Goal: Information Seeking & Learning: Learn about a topic

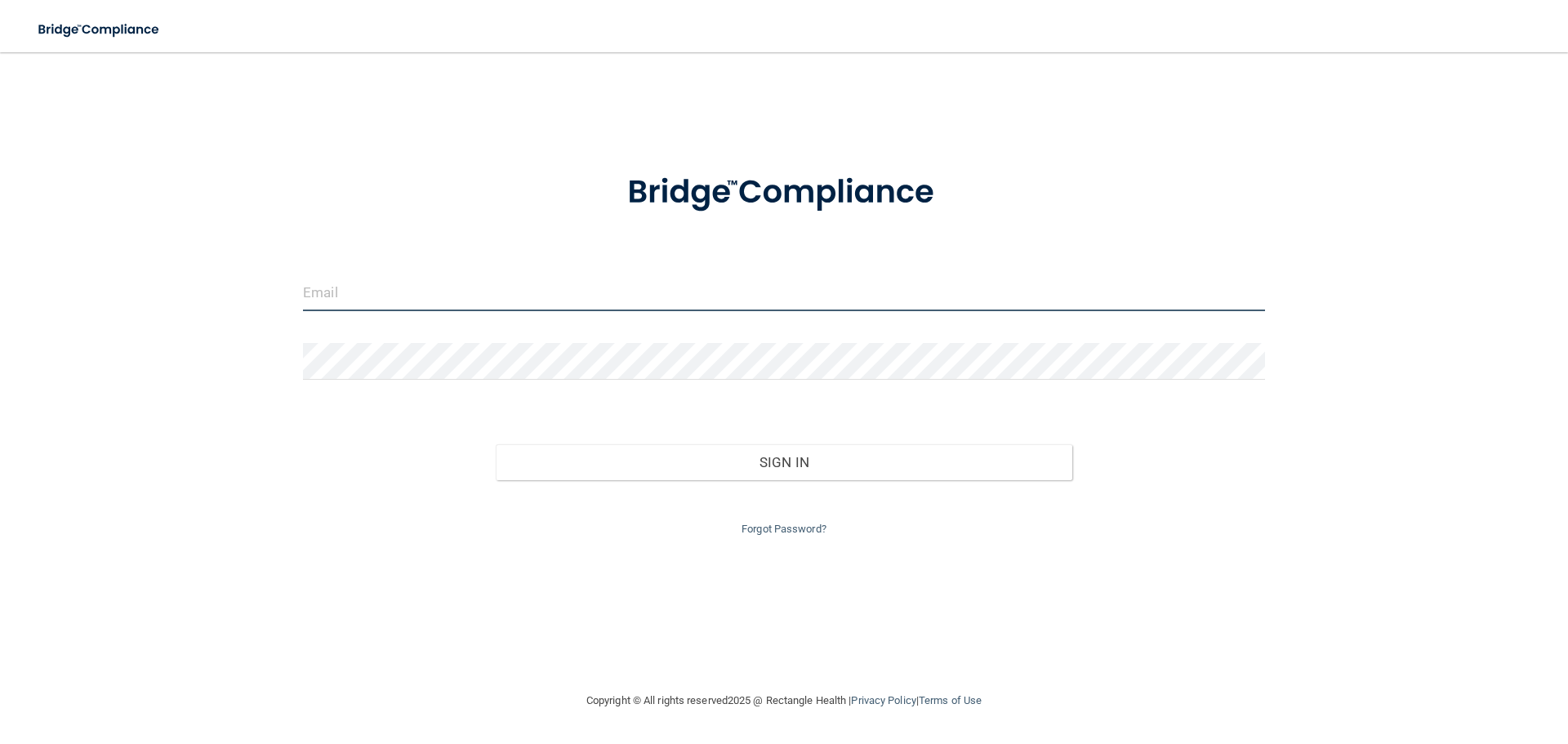
click at [380, 283] on input "email" at bounding box center [784, 293] width 963 height 37
type input "DrKevinLewis@gmail.com"
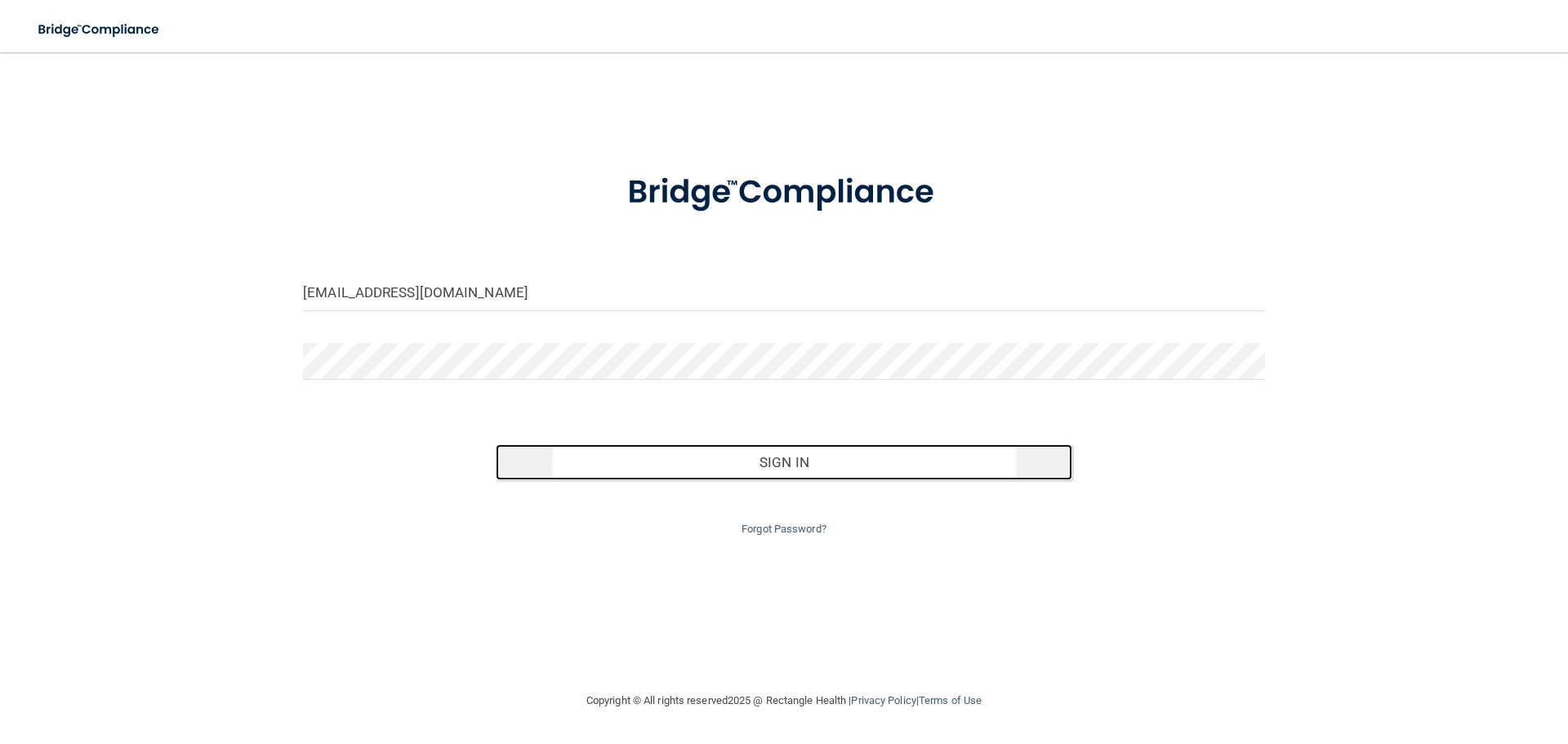
click at [781, 468] on button "Sign In" at bounding box center [785, 462] width 577 height 36
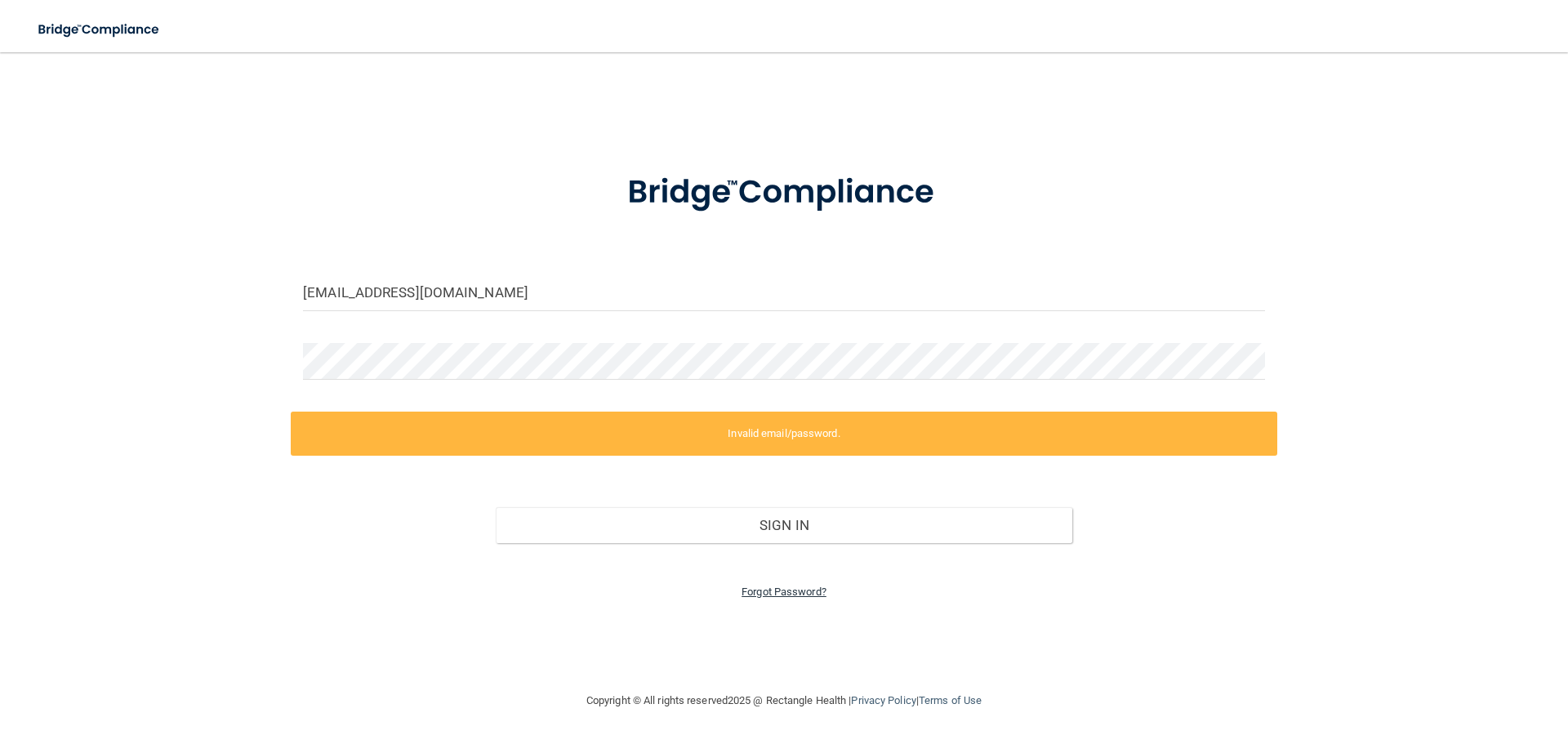
click at [788, 595] on link "Forgot Password?" at bounding box center [784, 592] width 85 height 12
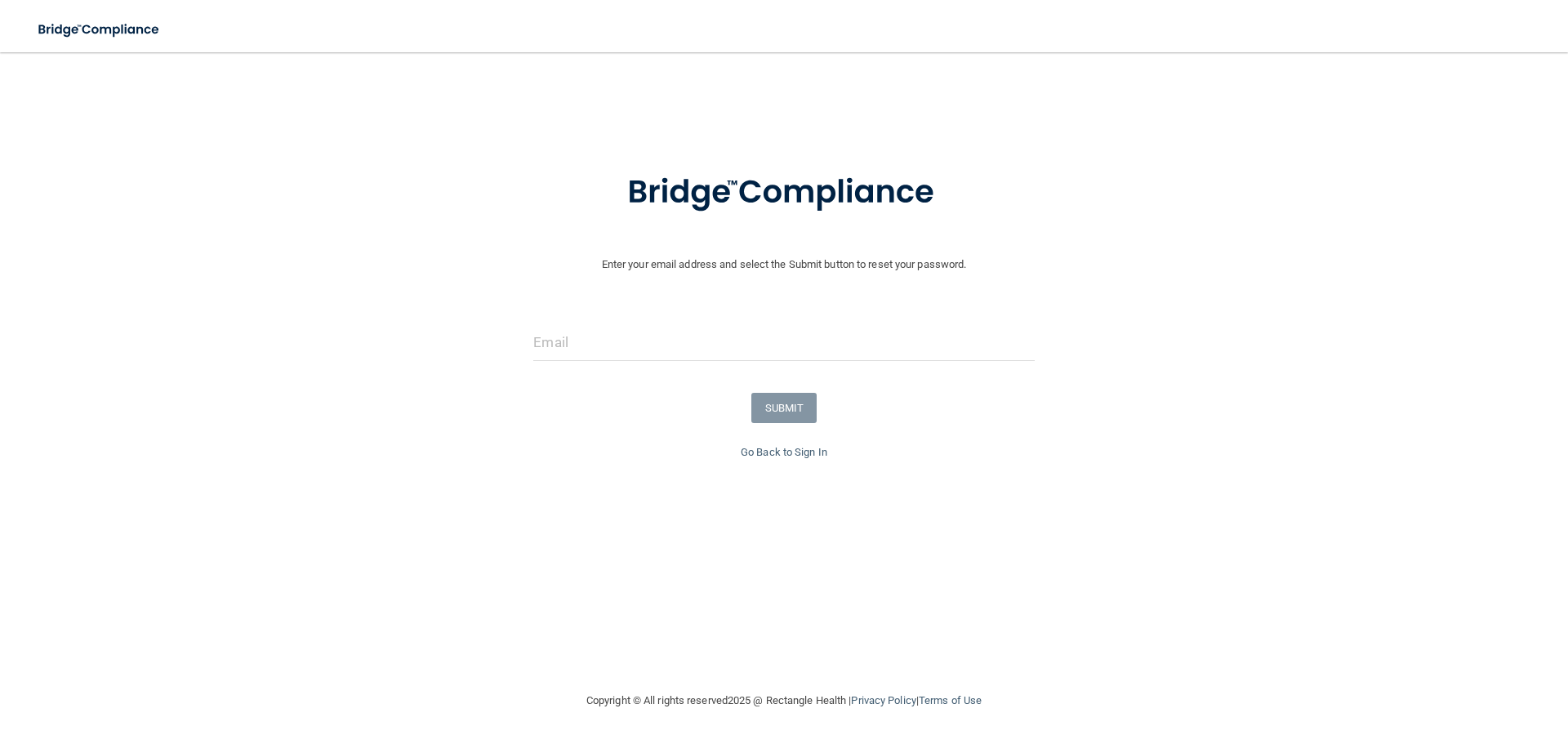
click at [563, 361] on div at bounding box center [783, 349] width 525 height 49
click at [569, 347] on input "email" at bounding box center [783, 343] width 501 height 37
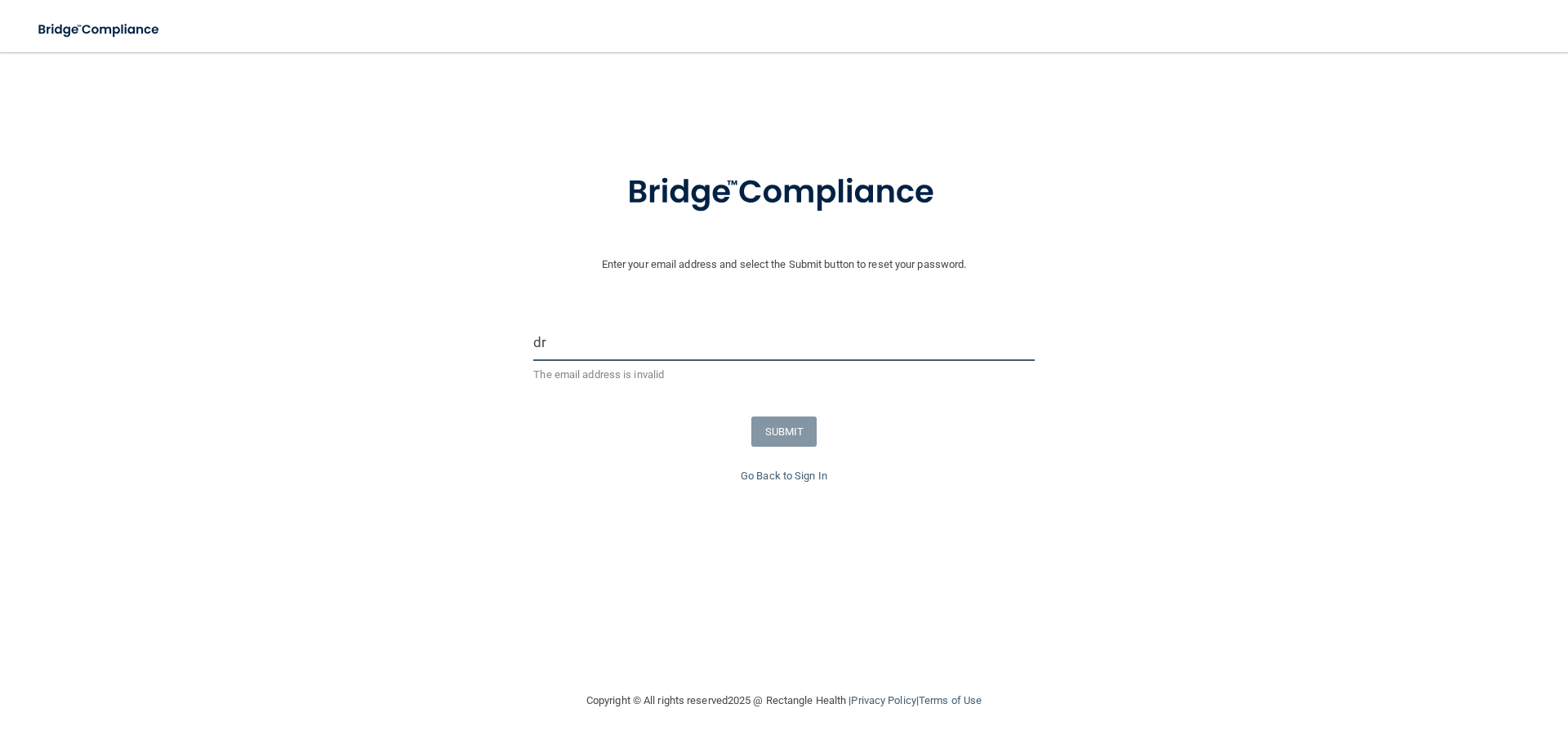
type input "DrKevinLewis@gmail.com"
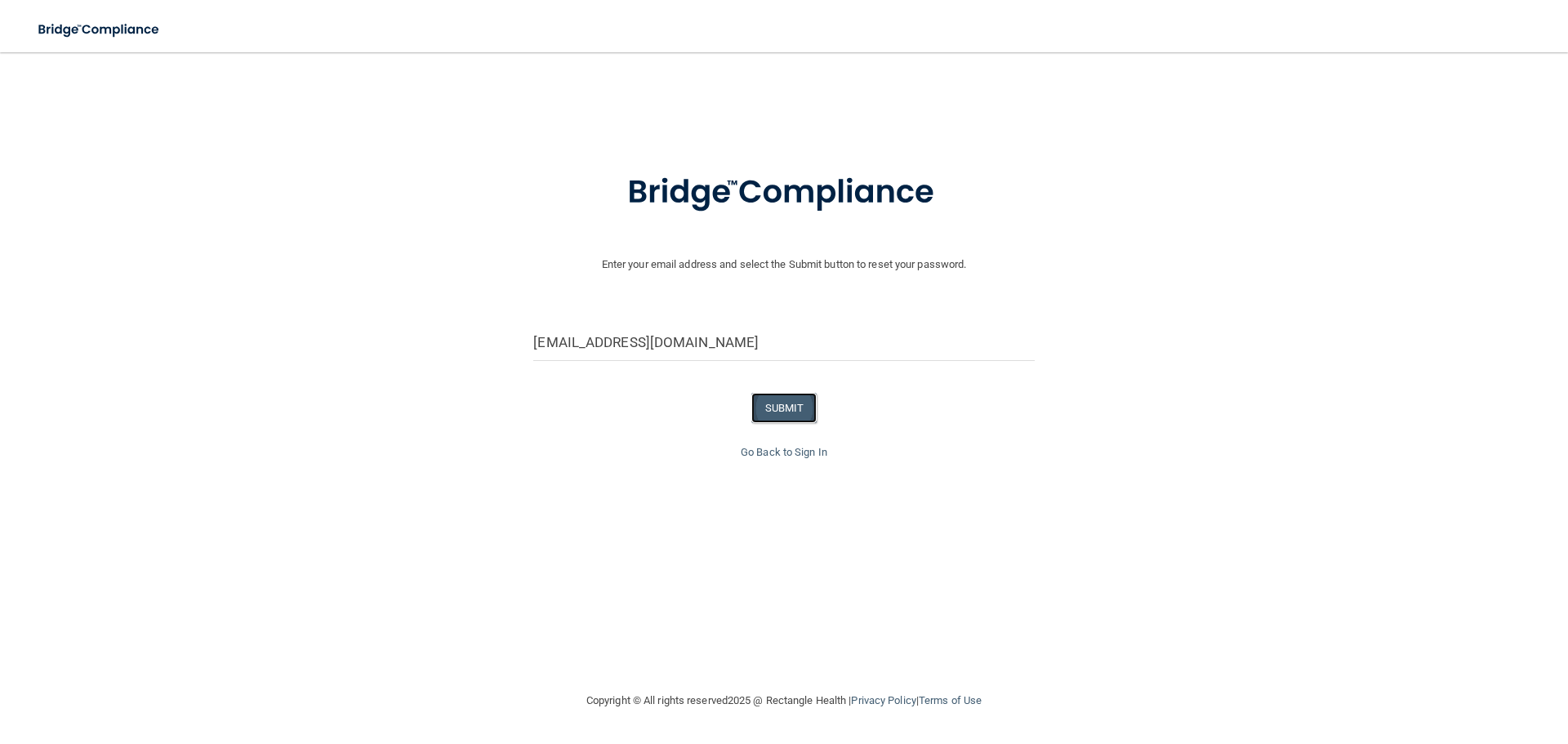
click at [788, 408] on button "SUBMIT" at bounding box center [784, 408] width 66 height 30
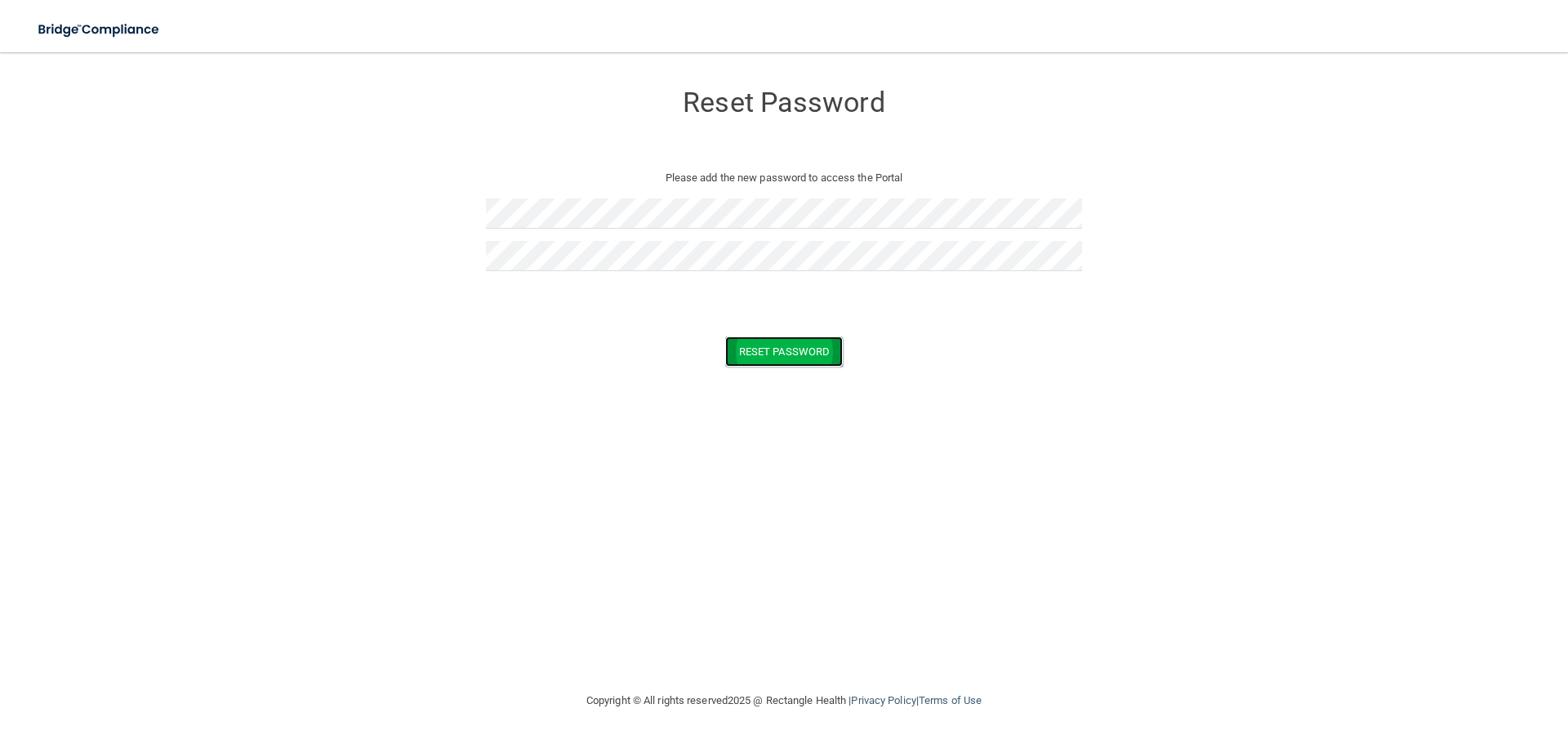
click at [792, 352] on button "Reset Password" at bounding box center [784, 351] width 118 height 30
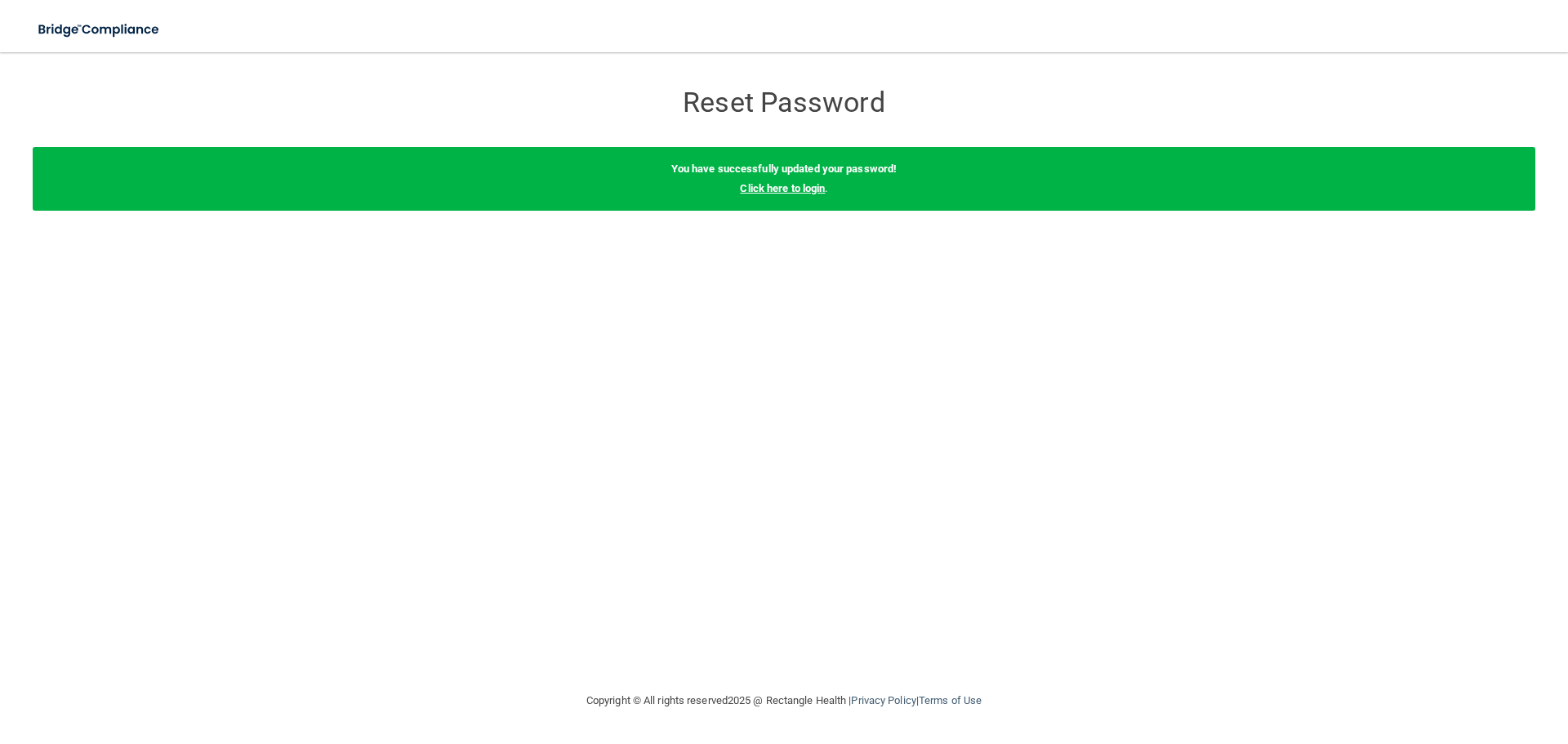
click at [778, 192] on link "Click here to login" at bounding box center [782, 188] width 85 height 12
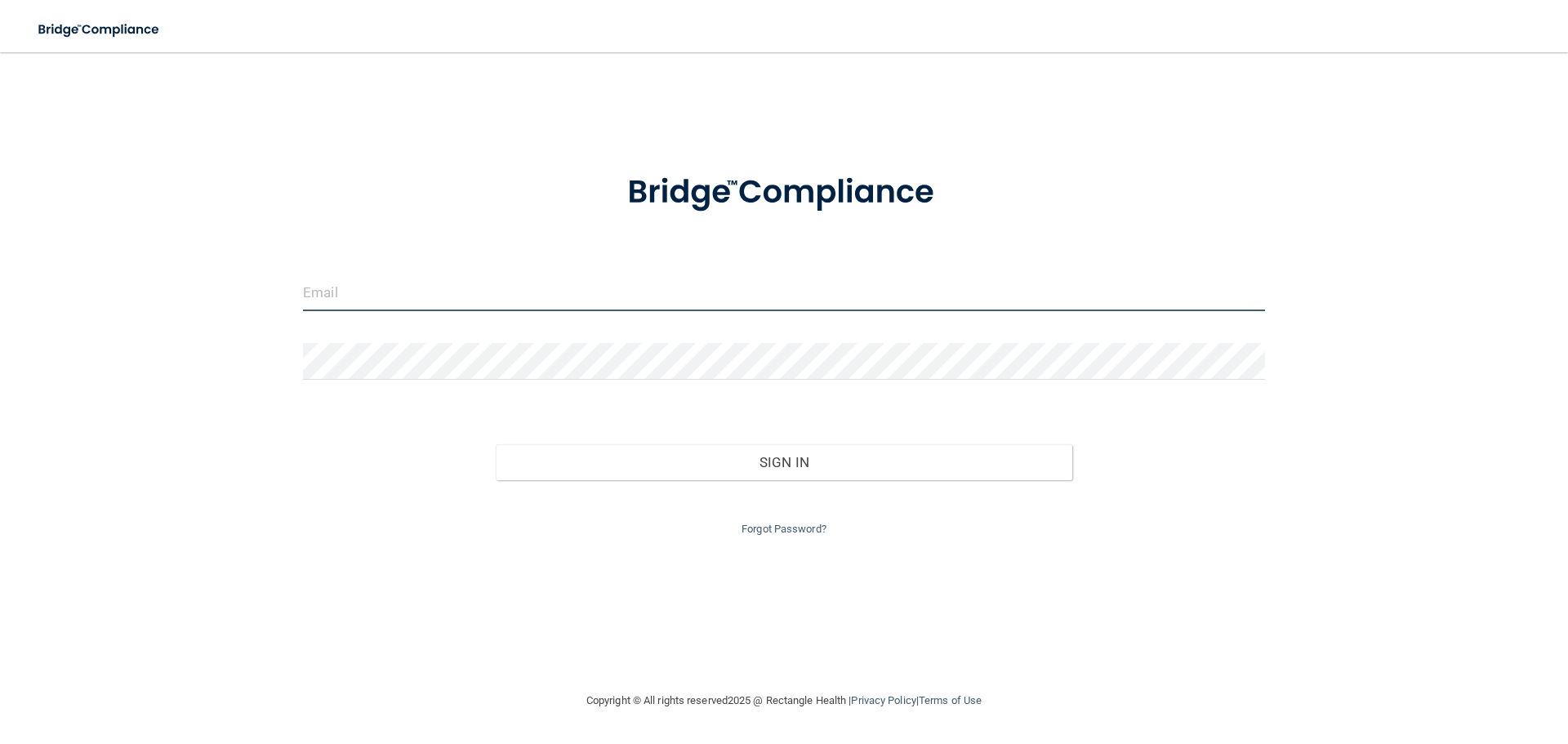
type input "[EMAIL_ADDRESS][DOMAIN_NAME]"
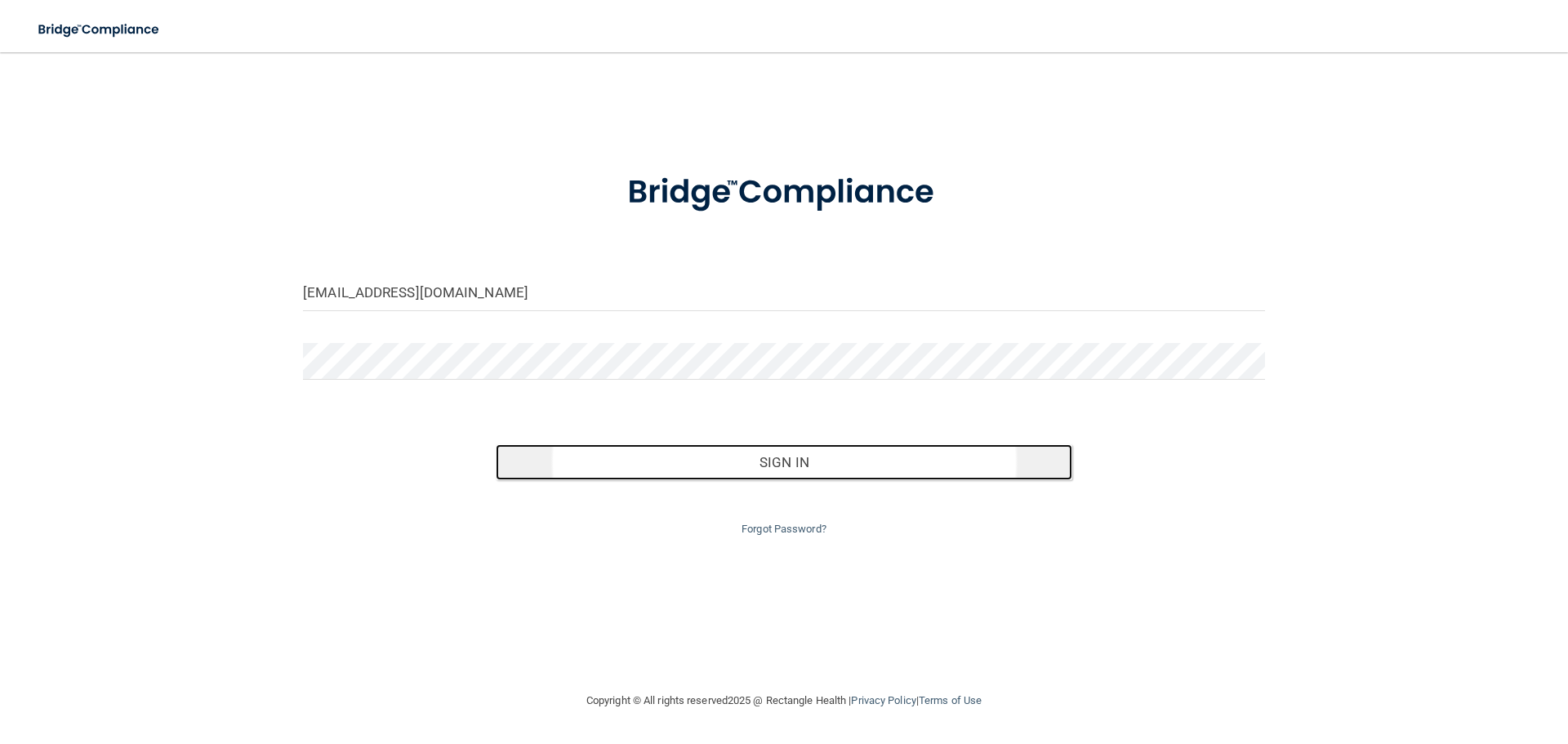
click at [792, 463] on button "Sign In" at bounding box center [785, 462] width 577 height 36
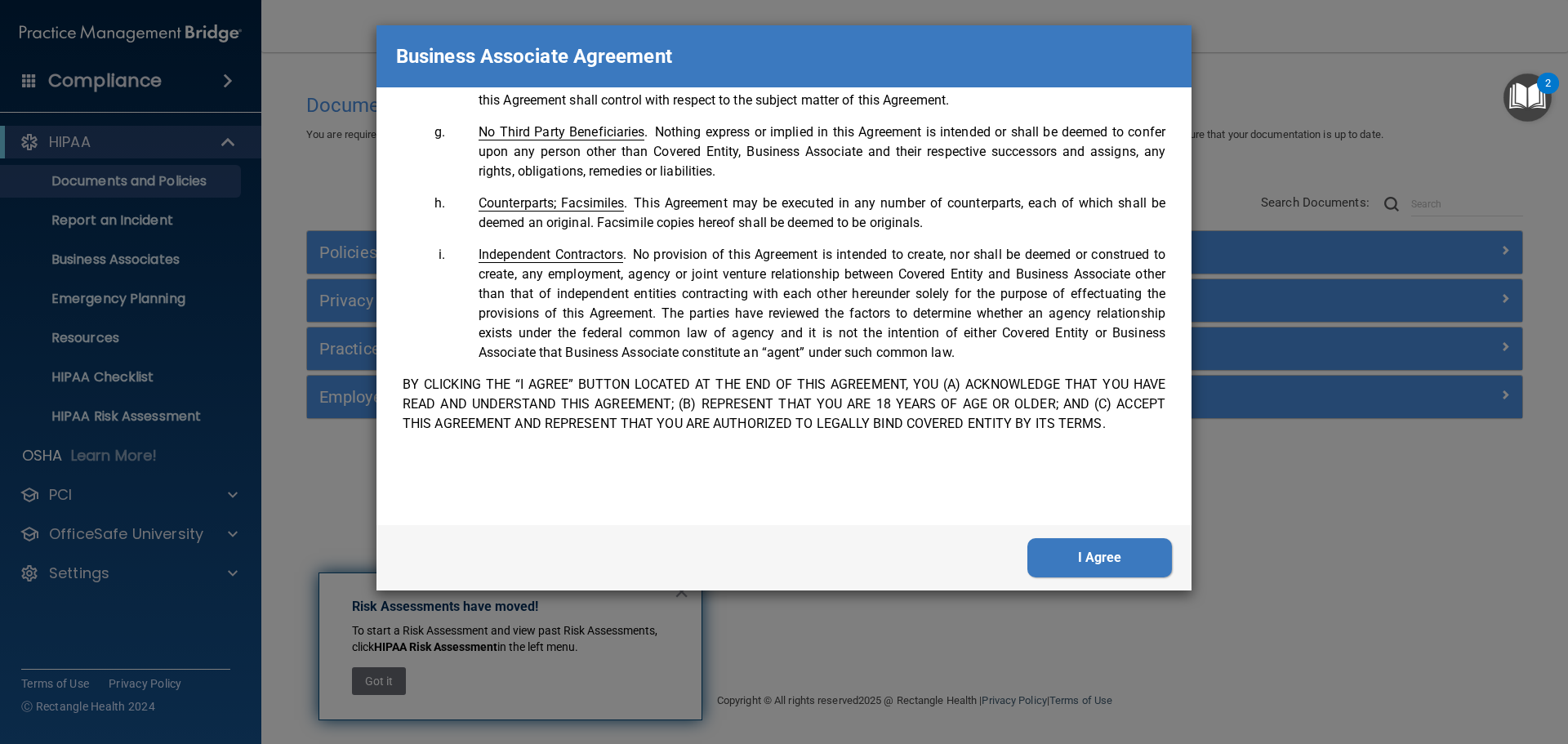
scroll to position [3330, 0]
click at [1082, 550] on button "I Agree" at bounding box center [1100, 558] width 144 height 40
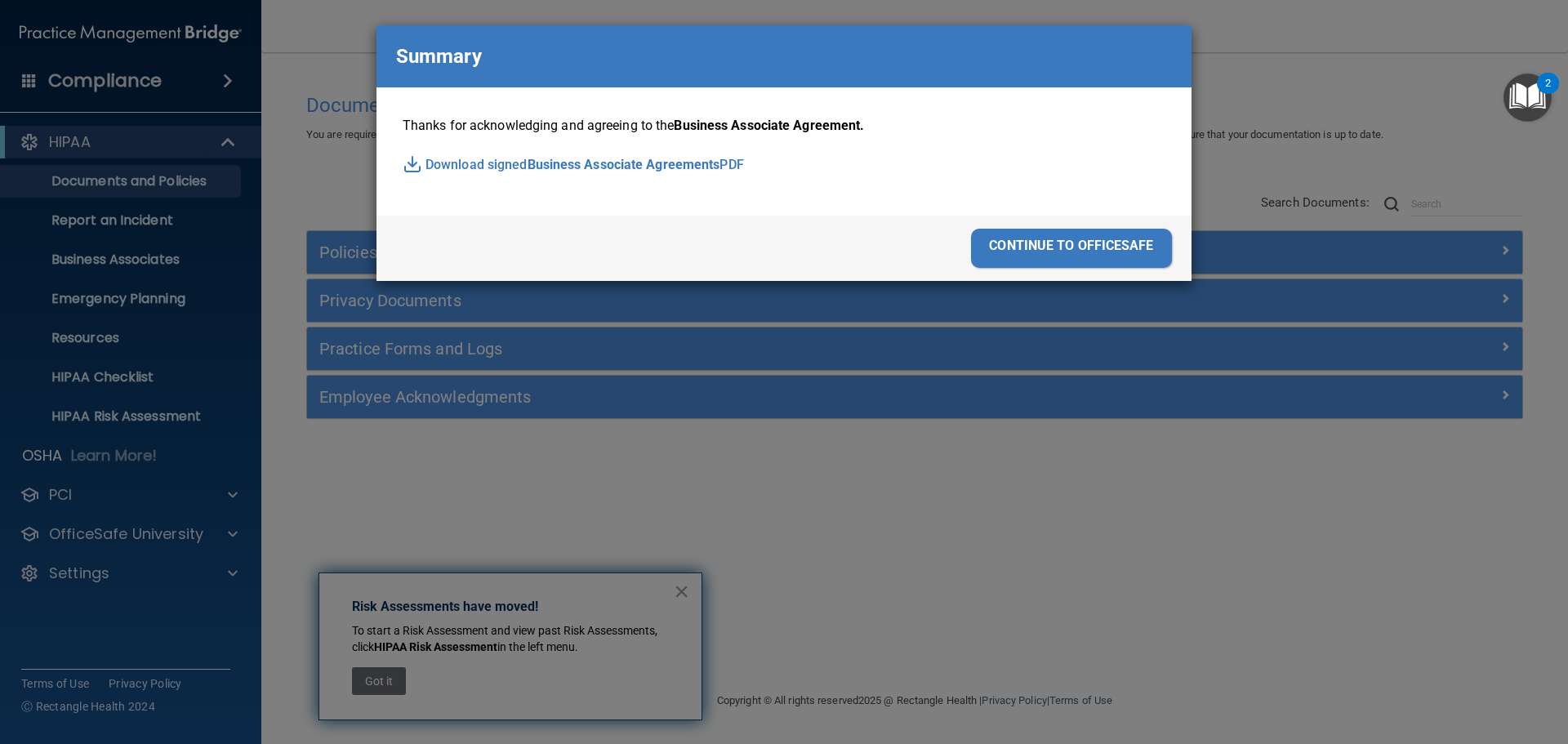
click at [1056, 244] on div "continue to officesafe" at bounding box center [1072, 248] width 201 height 40
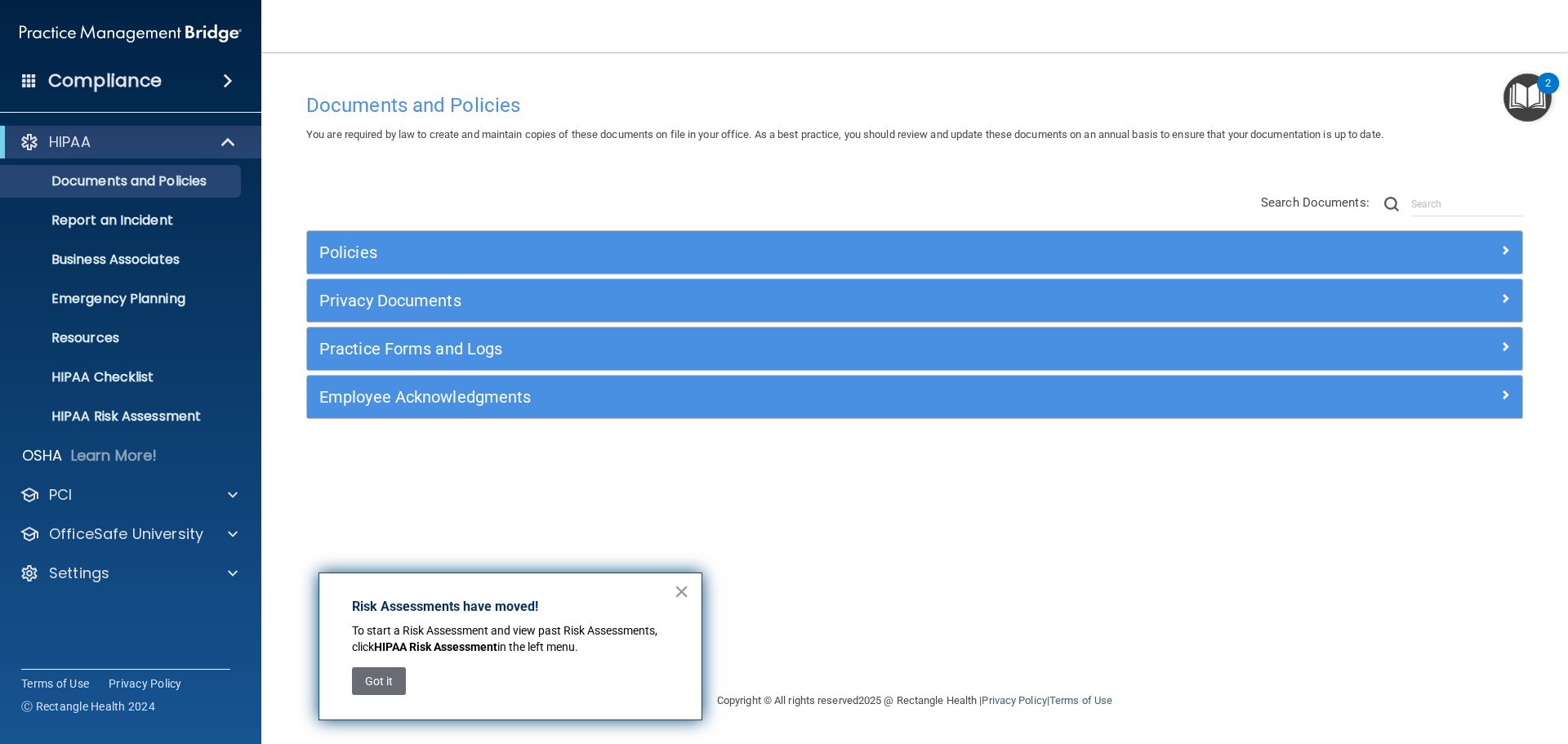
click at [684, 589] on button "×" at bounding box center [682, 591] width 16 height 26
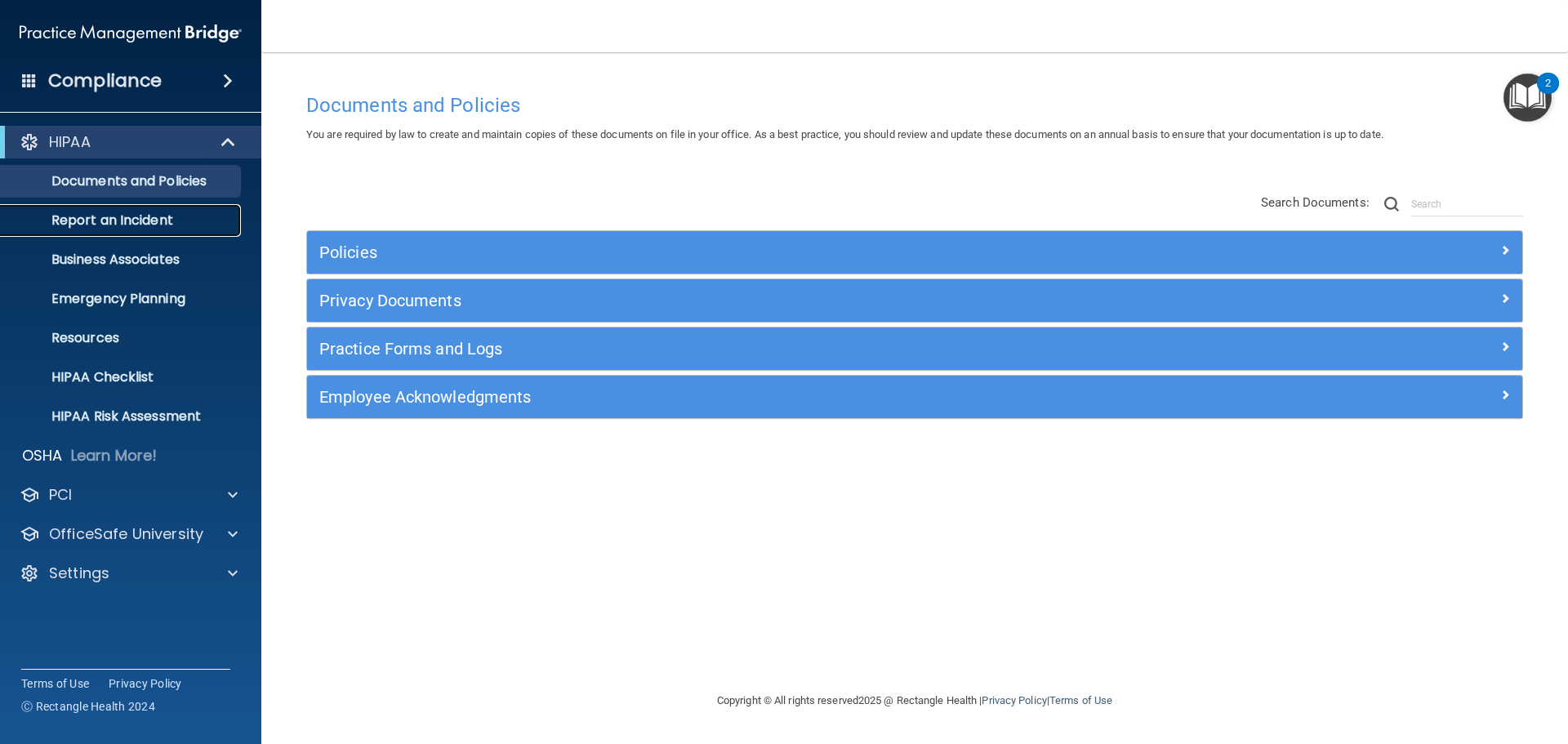
click at [120, 225] on p "Report an Incident" at bounding box center [121, 220] width 223 height 17
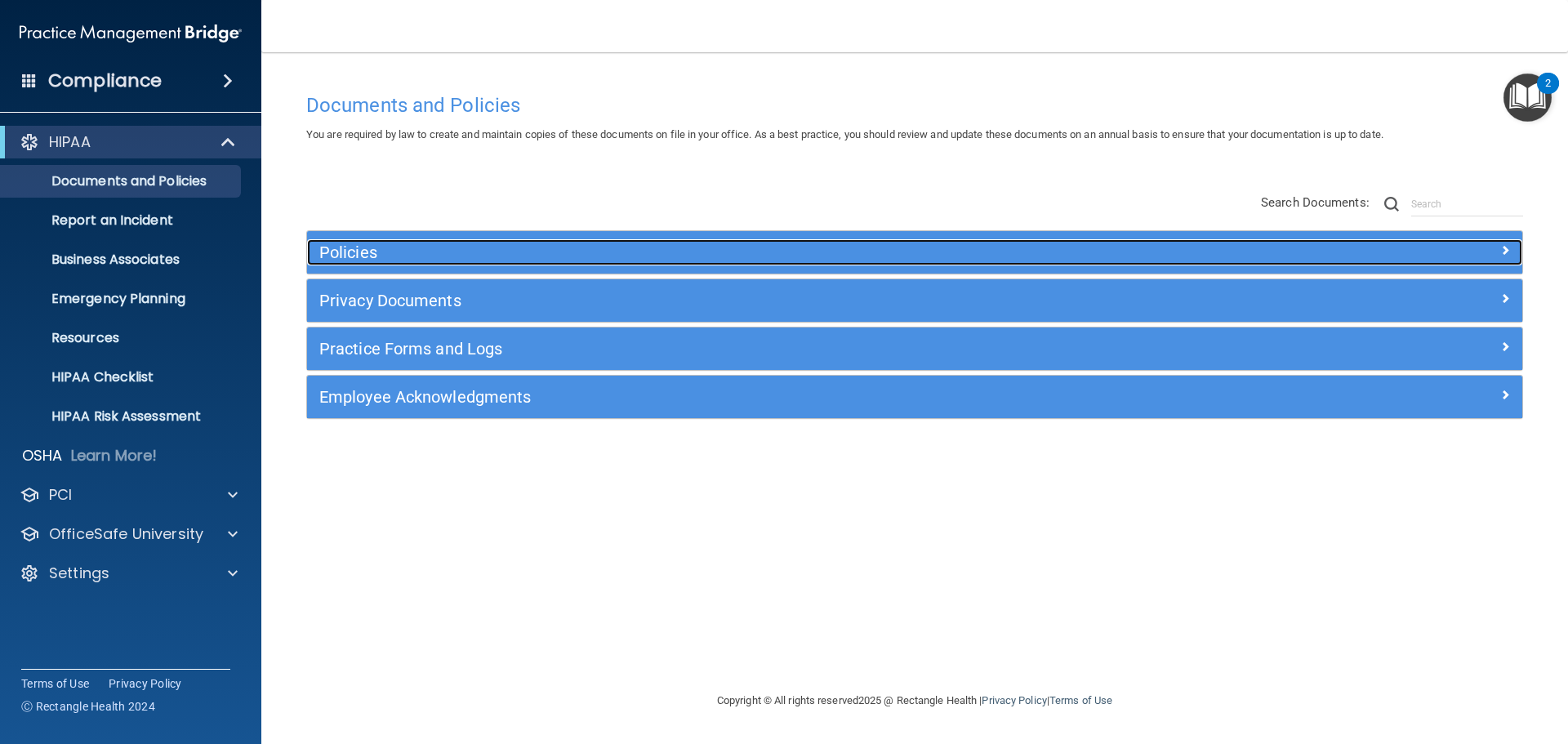
click at [448, 260] on h5 "Policies" at bounding box center [763, 252] width 887 height 18
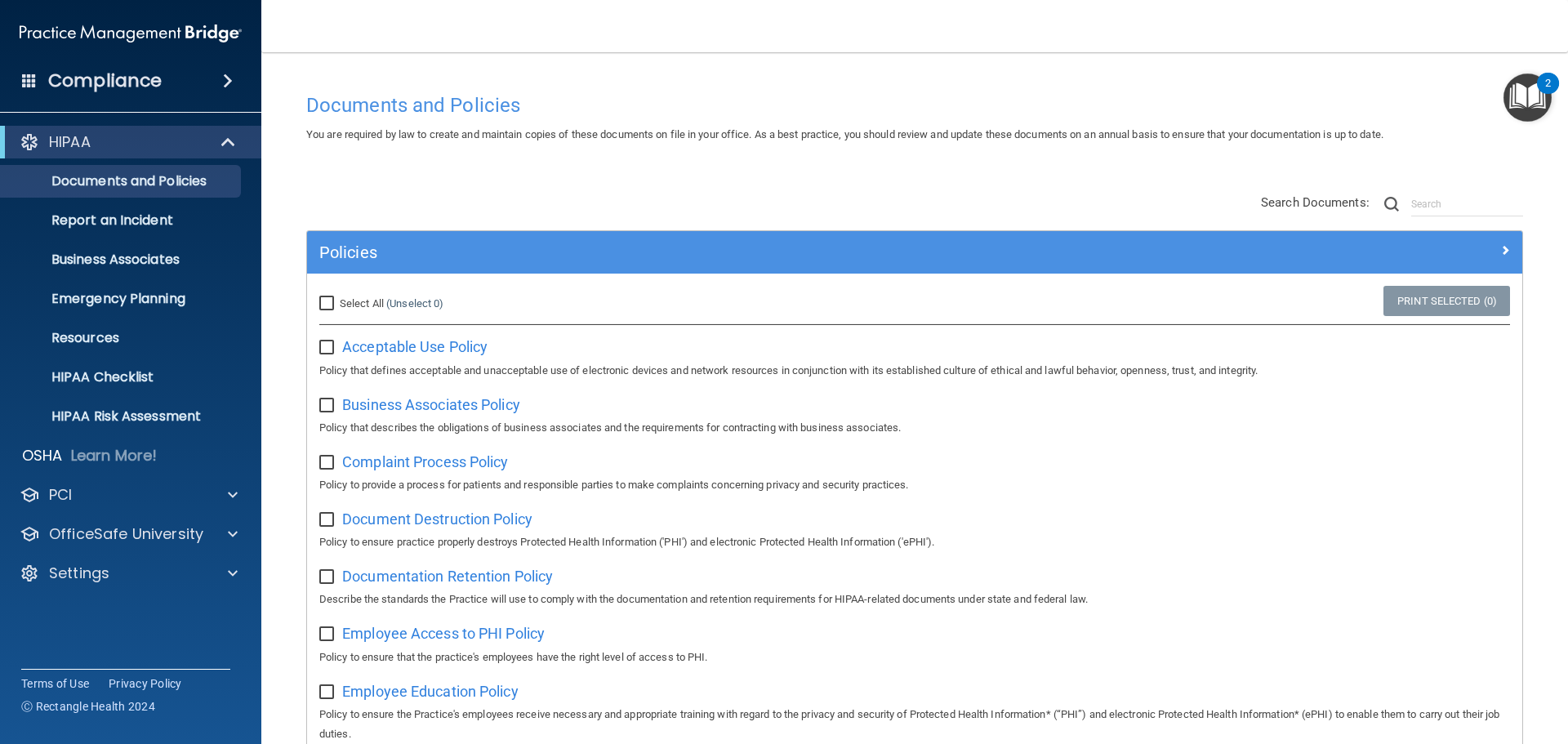
click at [230, 84] on span at bounding box center [227, 81] width 10 height 19
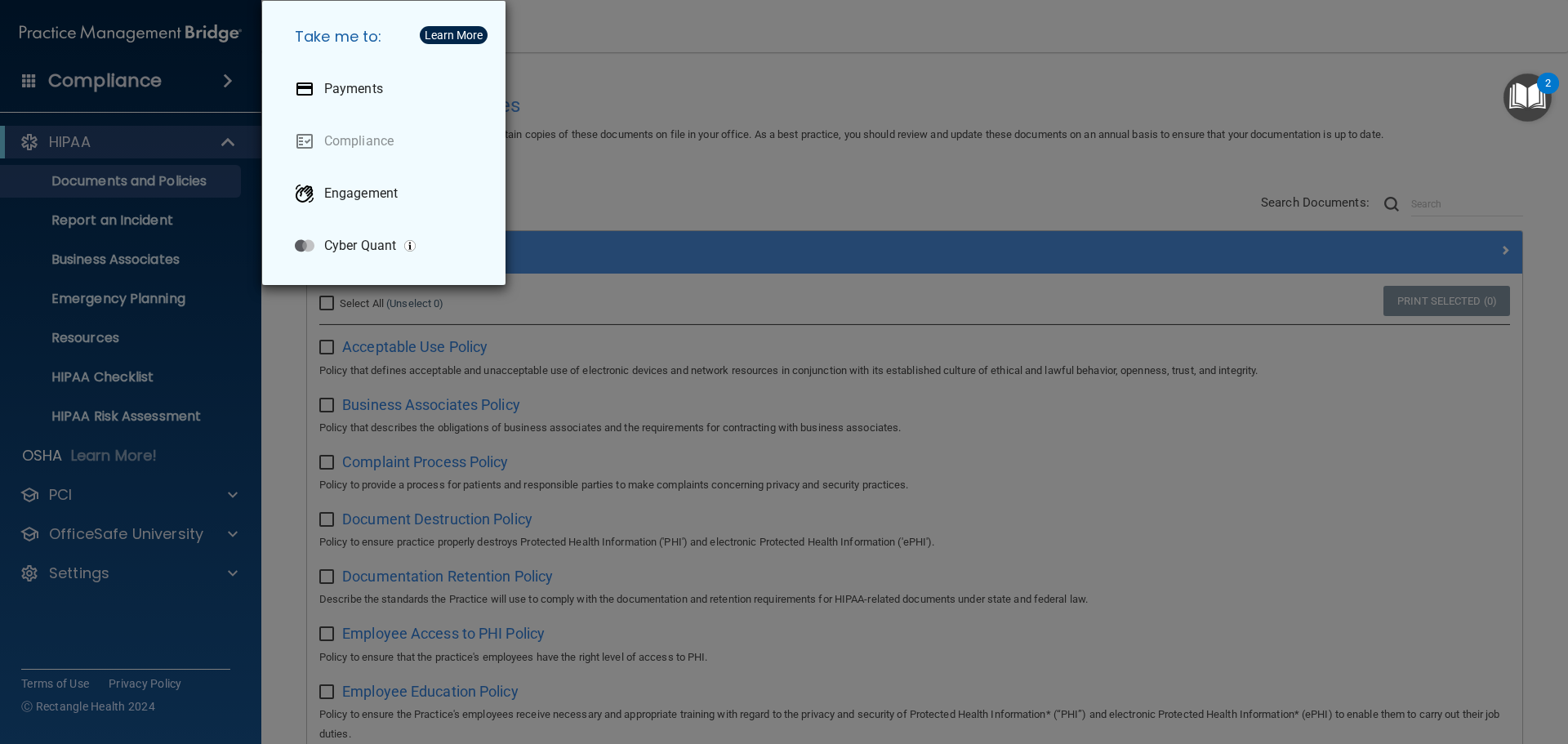
click at [808, 78] on div "Take me to: Payments Compliance Engagement Cyber Quant" at bounding box center [784, 372] width 1568 height 744
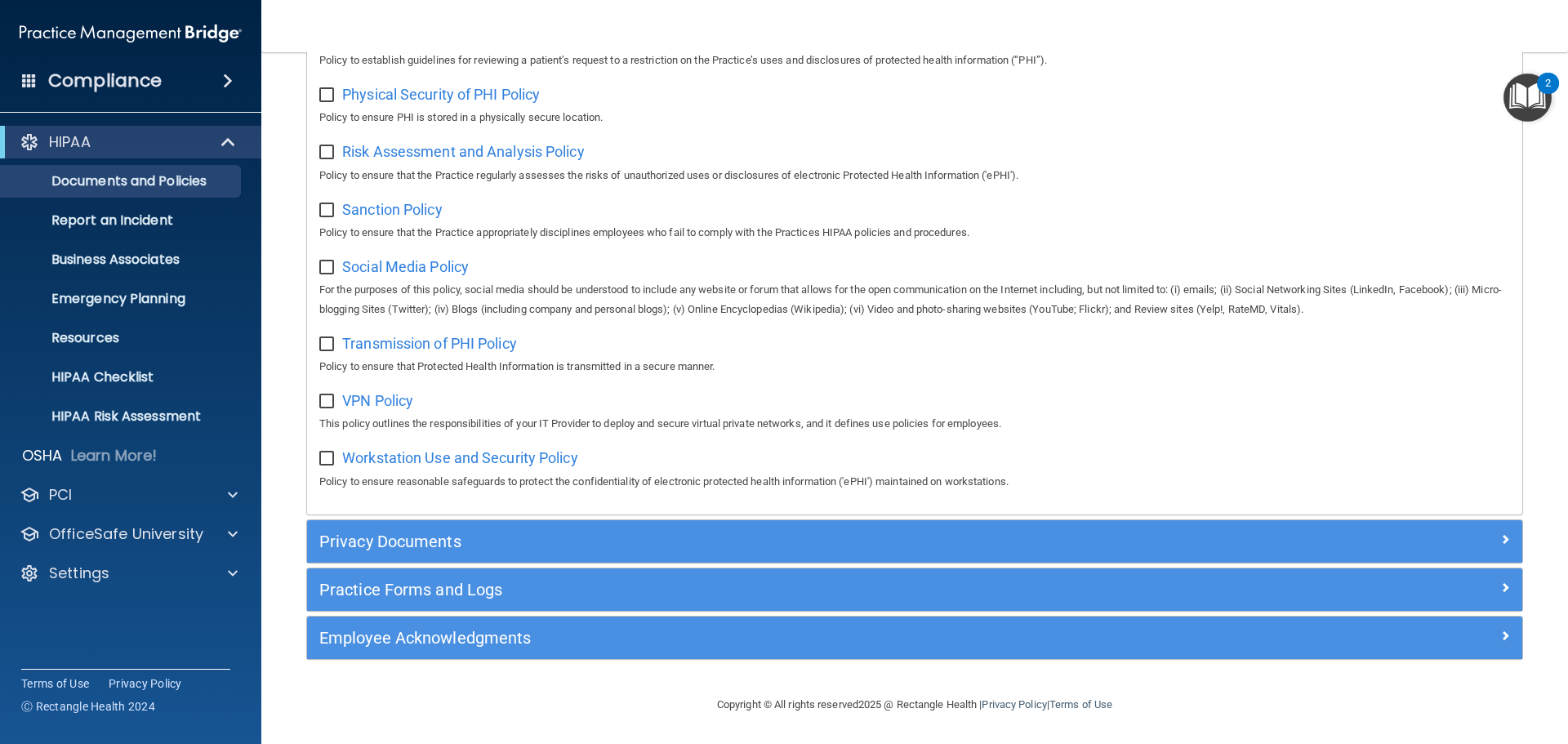
scroll to position [1091, 0]
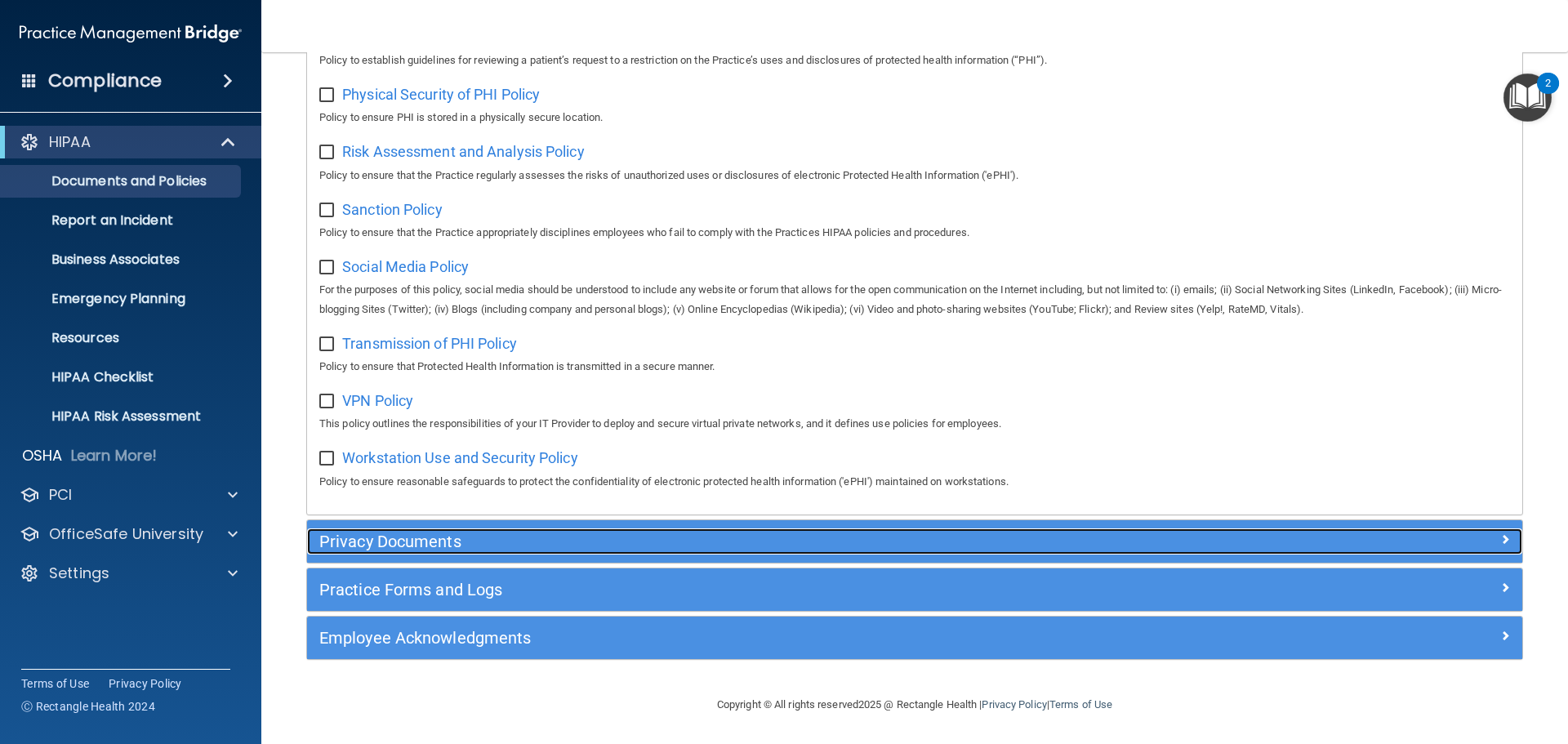
click at [392, 537] on h5 "Privacy Documents" at bounding box center [763, 541] width 887 height 18
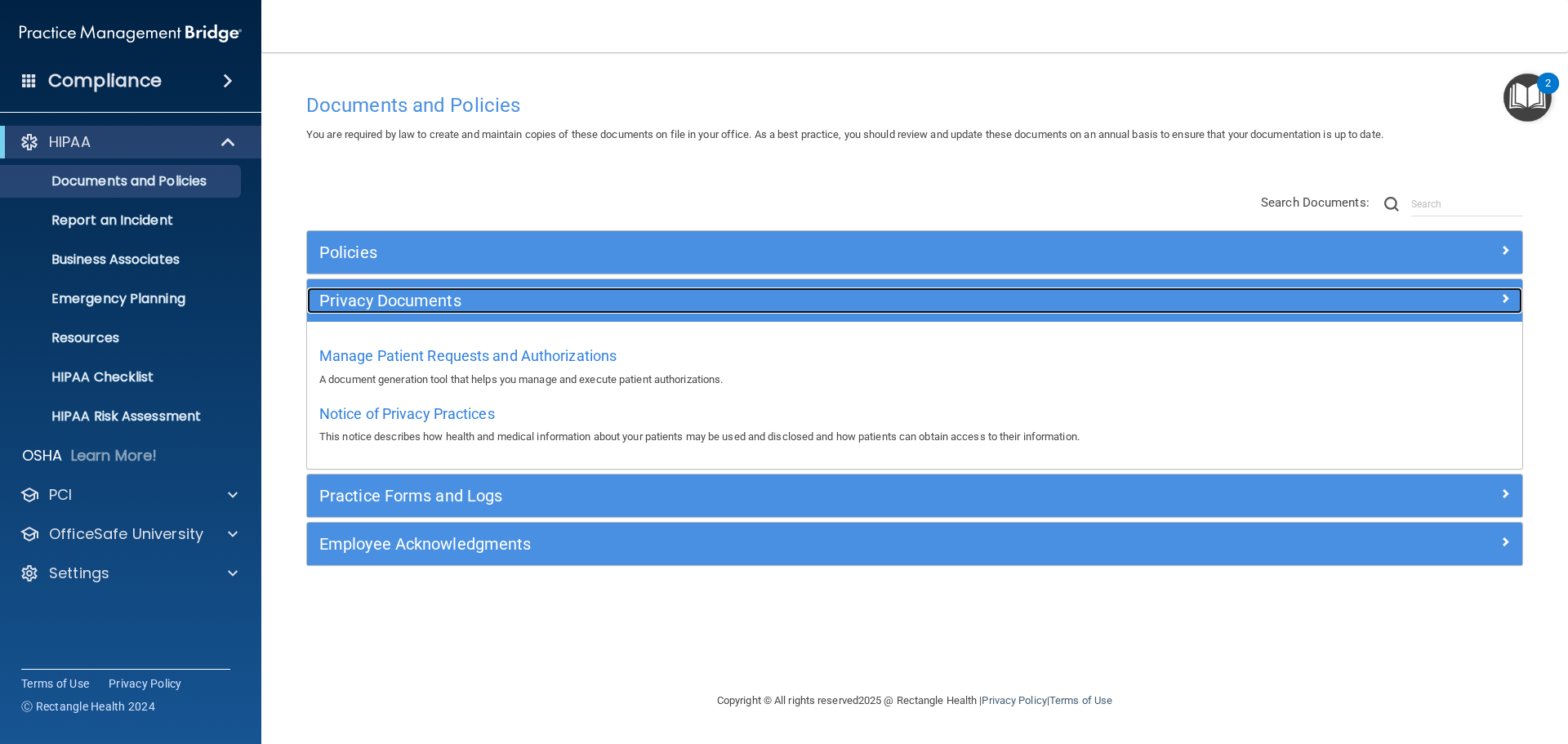
scroll to position [0, 0]
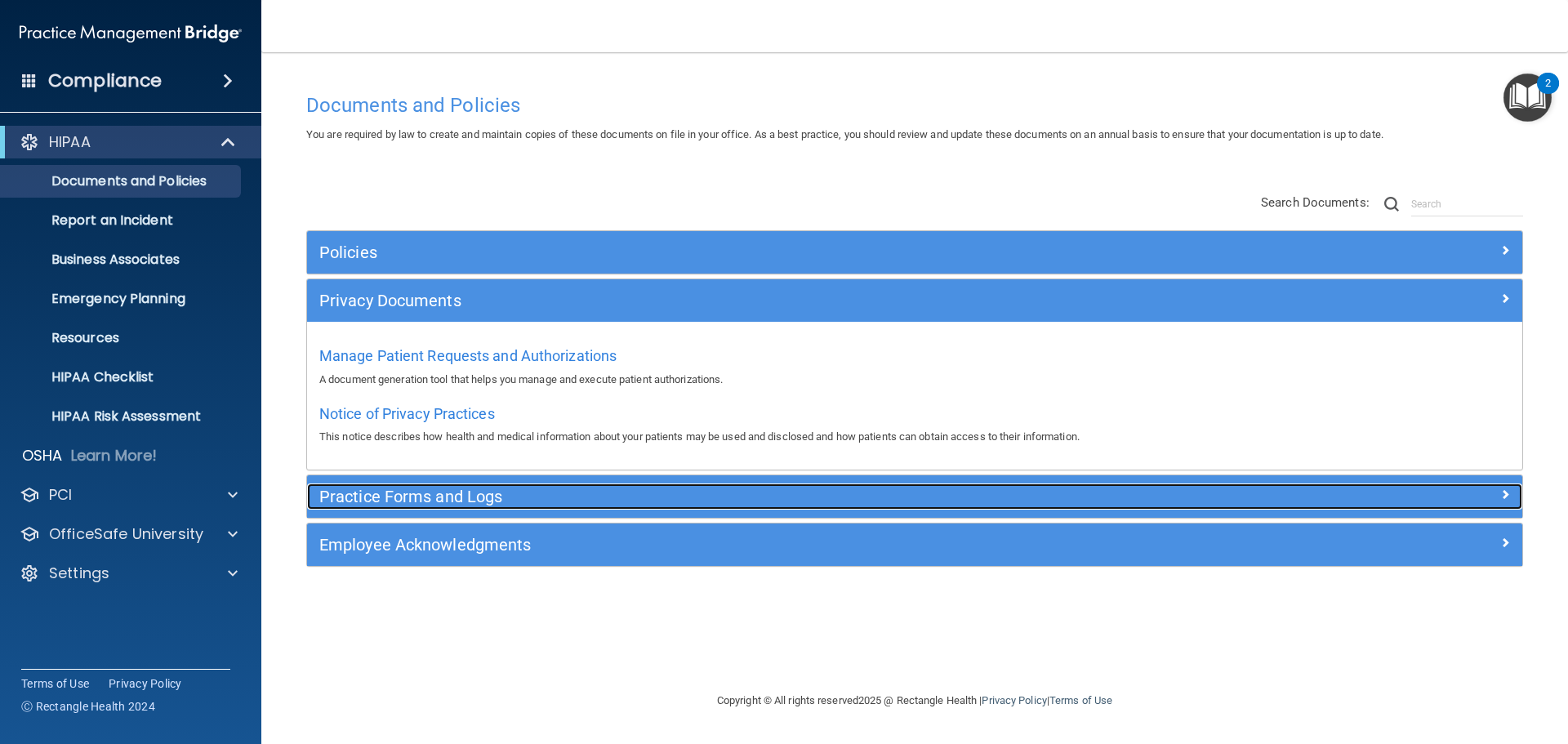
click at [377, 495] on h5 "Practice Forms and Logs" at bounding box center [763, 496] width 887 height 18
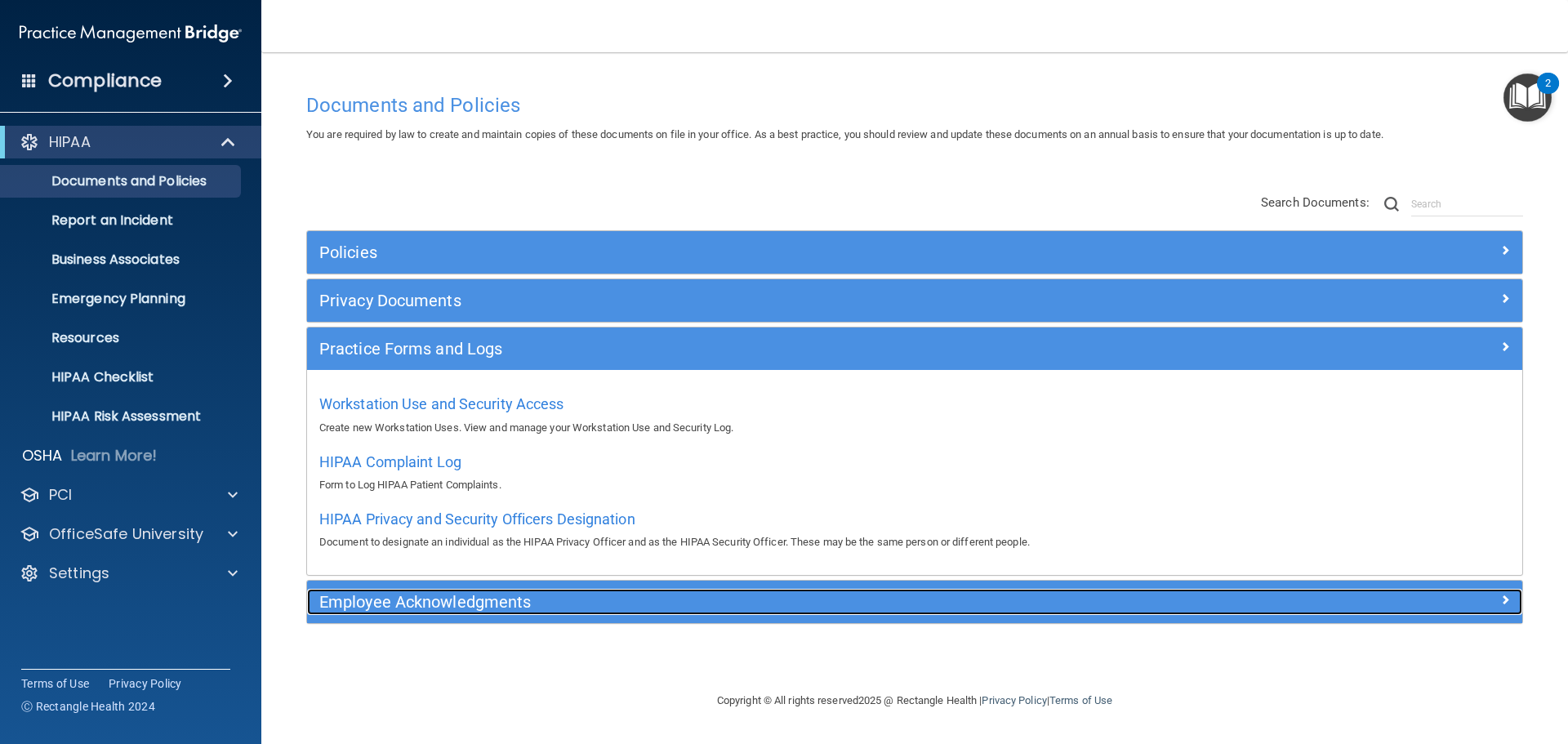
click at [459, 596] on h5 "Employee Acknowledgments" at bounding box center [763, 602] width 887 height 18
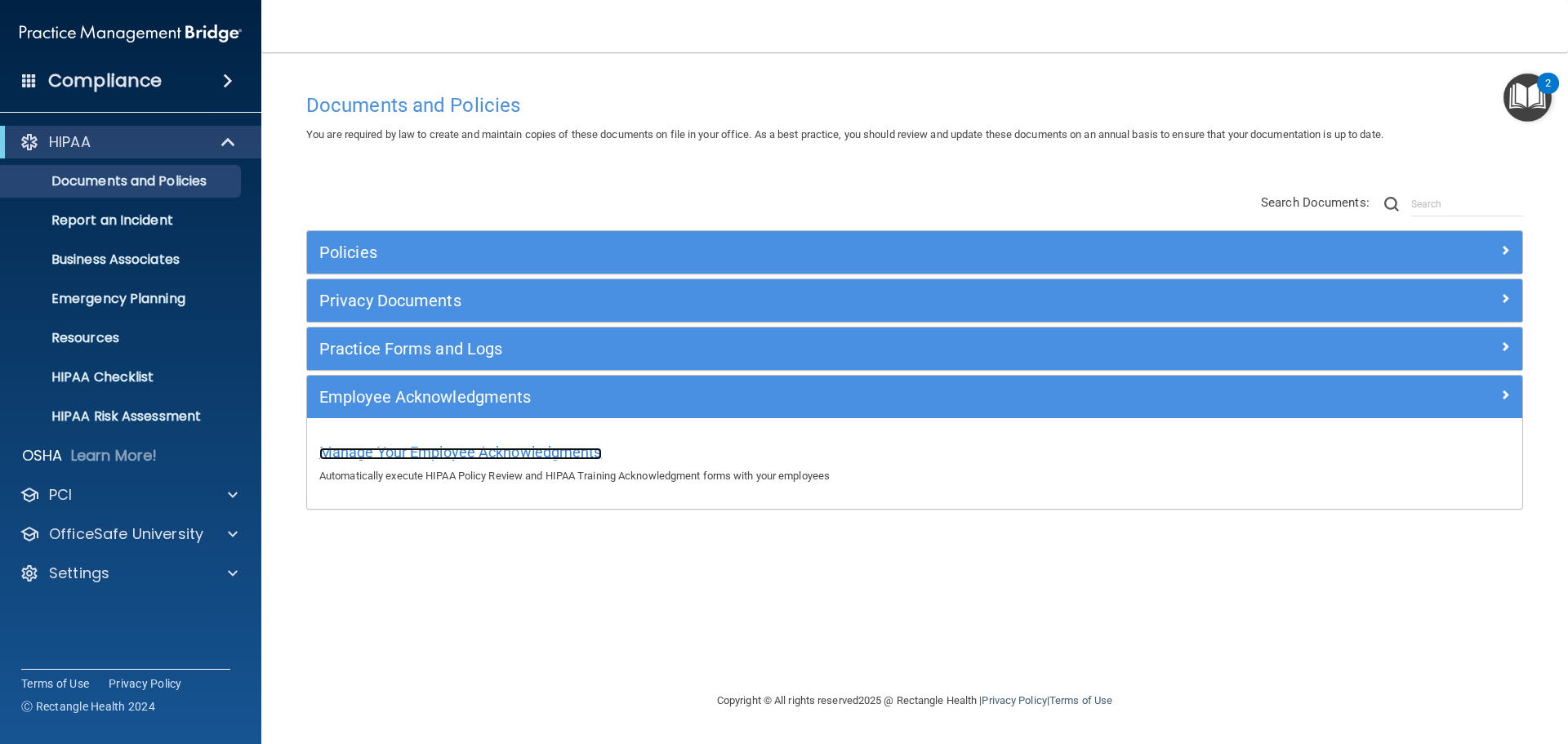
click at [483, 450] on span "Manage Your Employee Acknowledgments" at bounding box center [460, 451] width 282 height 17
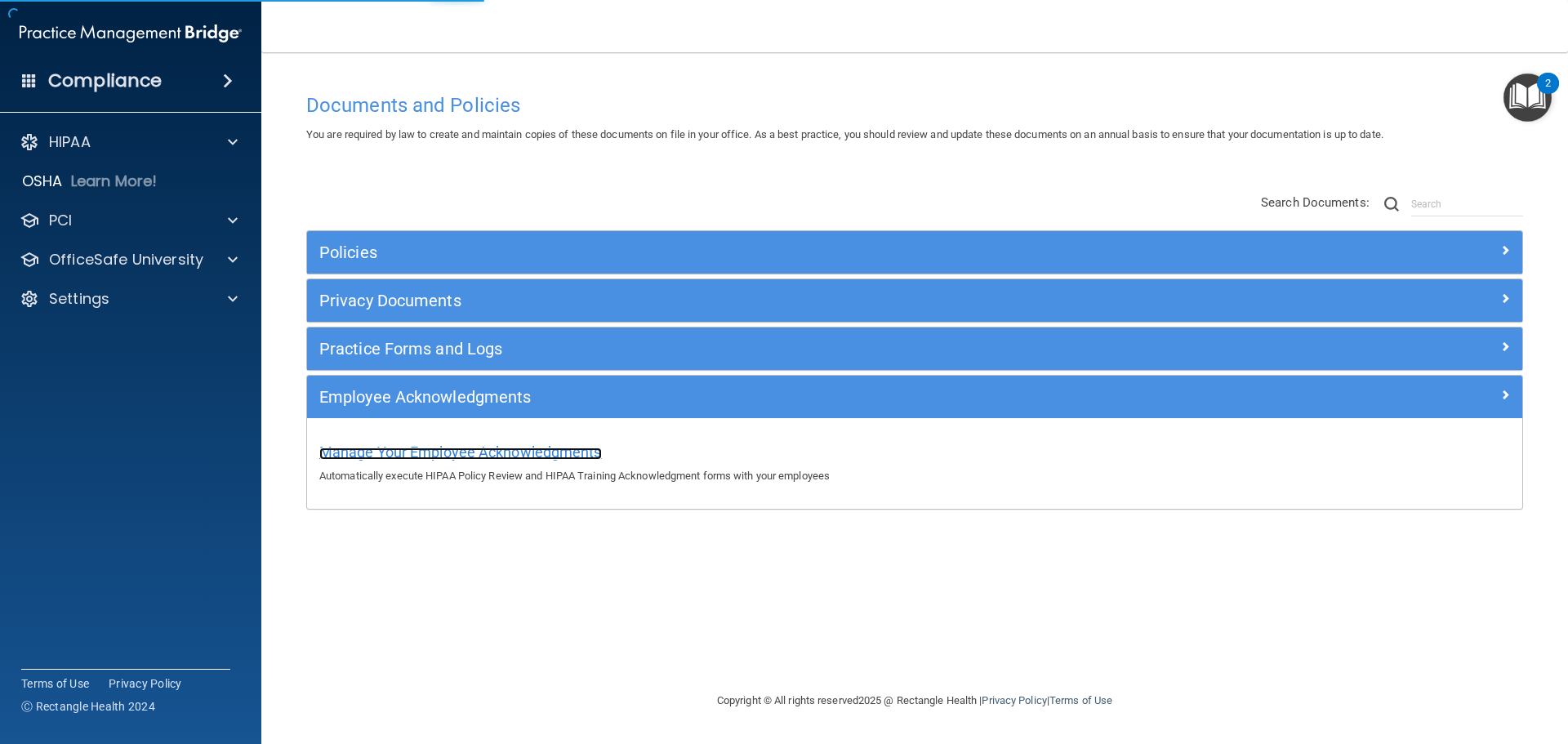
click at [507, 448] on span "Manage Your Employee Acknowledgments" at bounding box center [460, 451] width 282 height 17
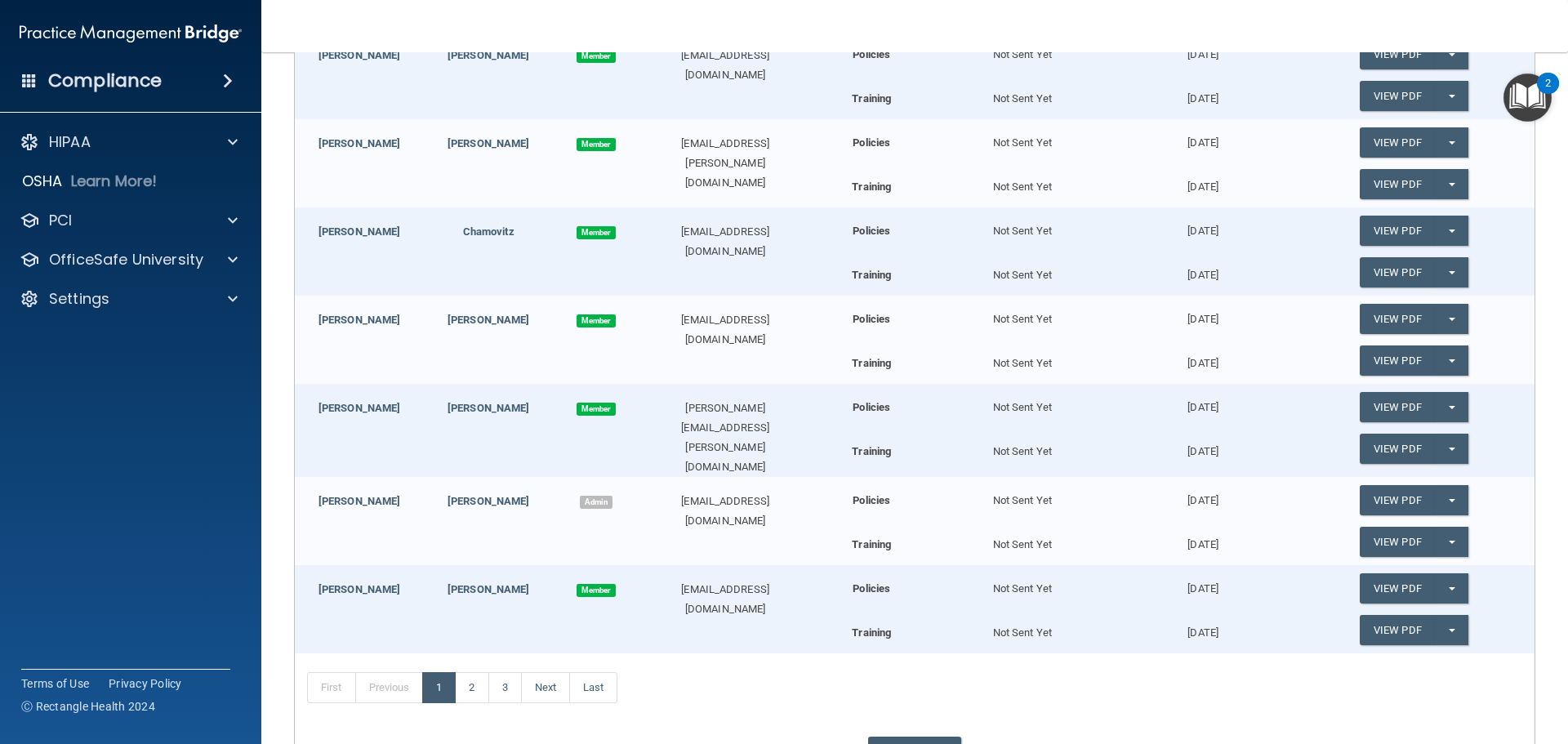
scroll to position [696, 0]
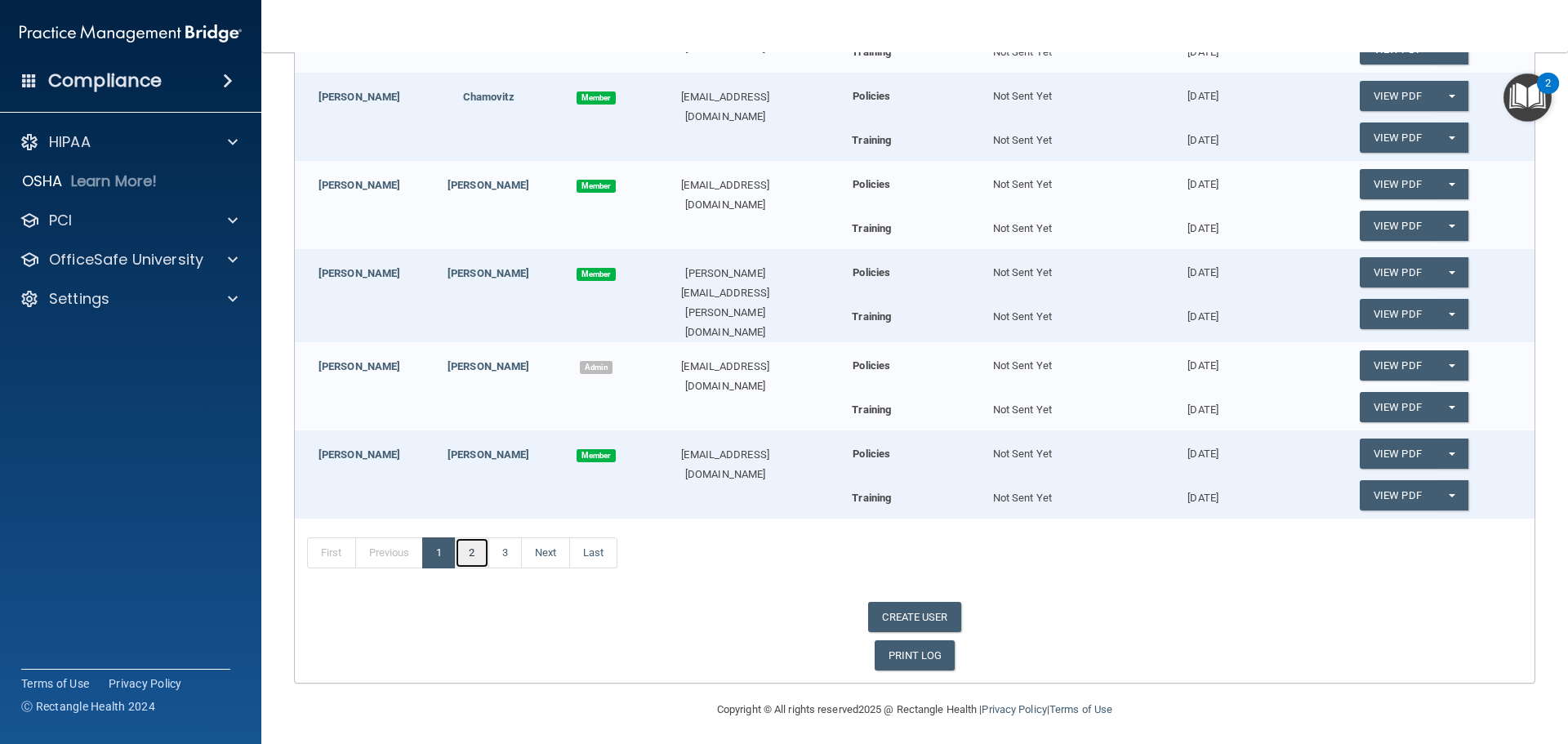
click at [474, 551] on link "2" at bounding box center [472, 552] width 33 height 31
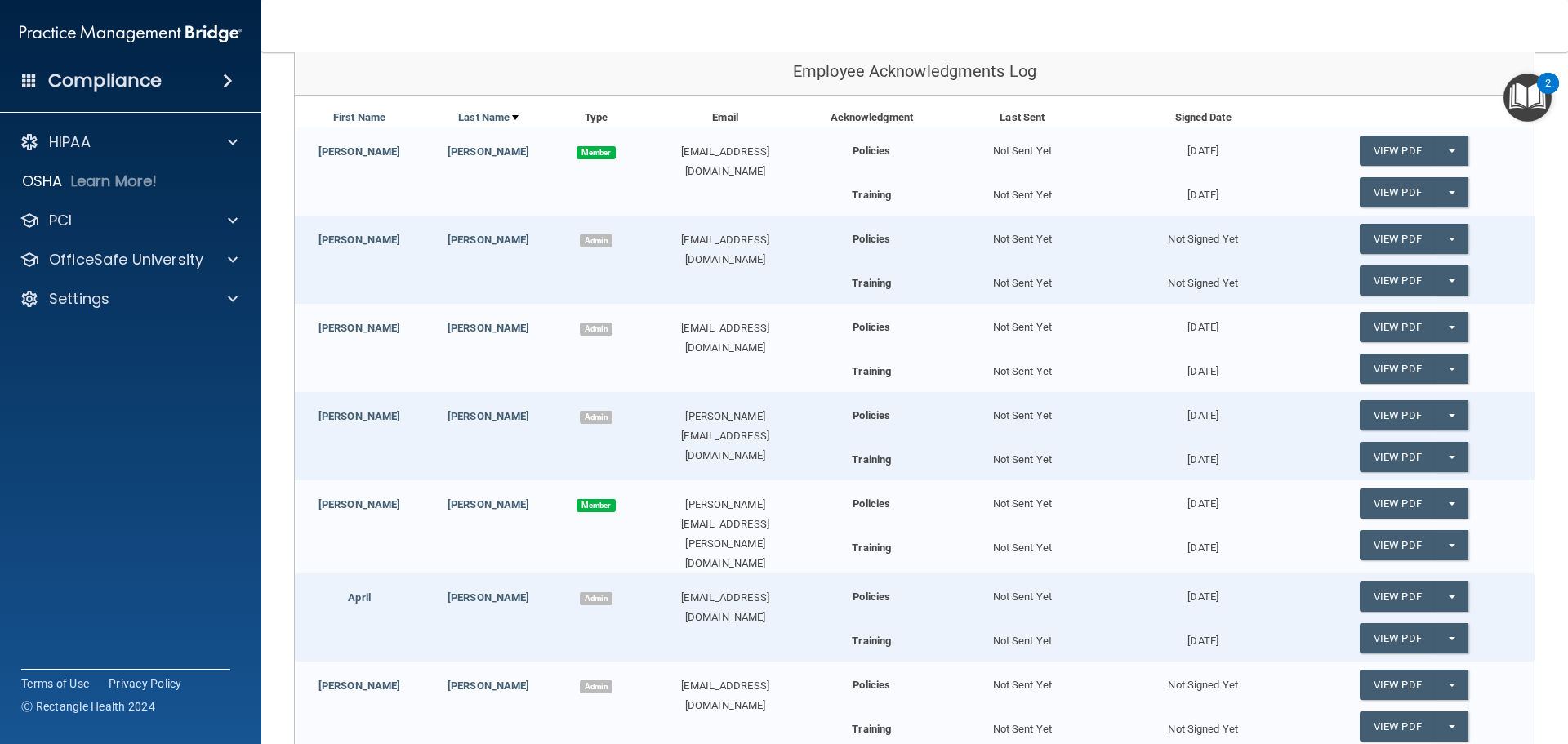
scroll to position [200, 0]
click at [1448, 324] on button "Split button!" at bounding box center [1452, 328] width 33 height 30
click at [1429, 360] on link "Update Acknowledgment" at bounding box center [1435, 361] width 150 height 25
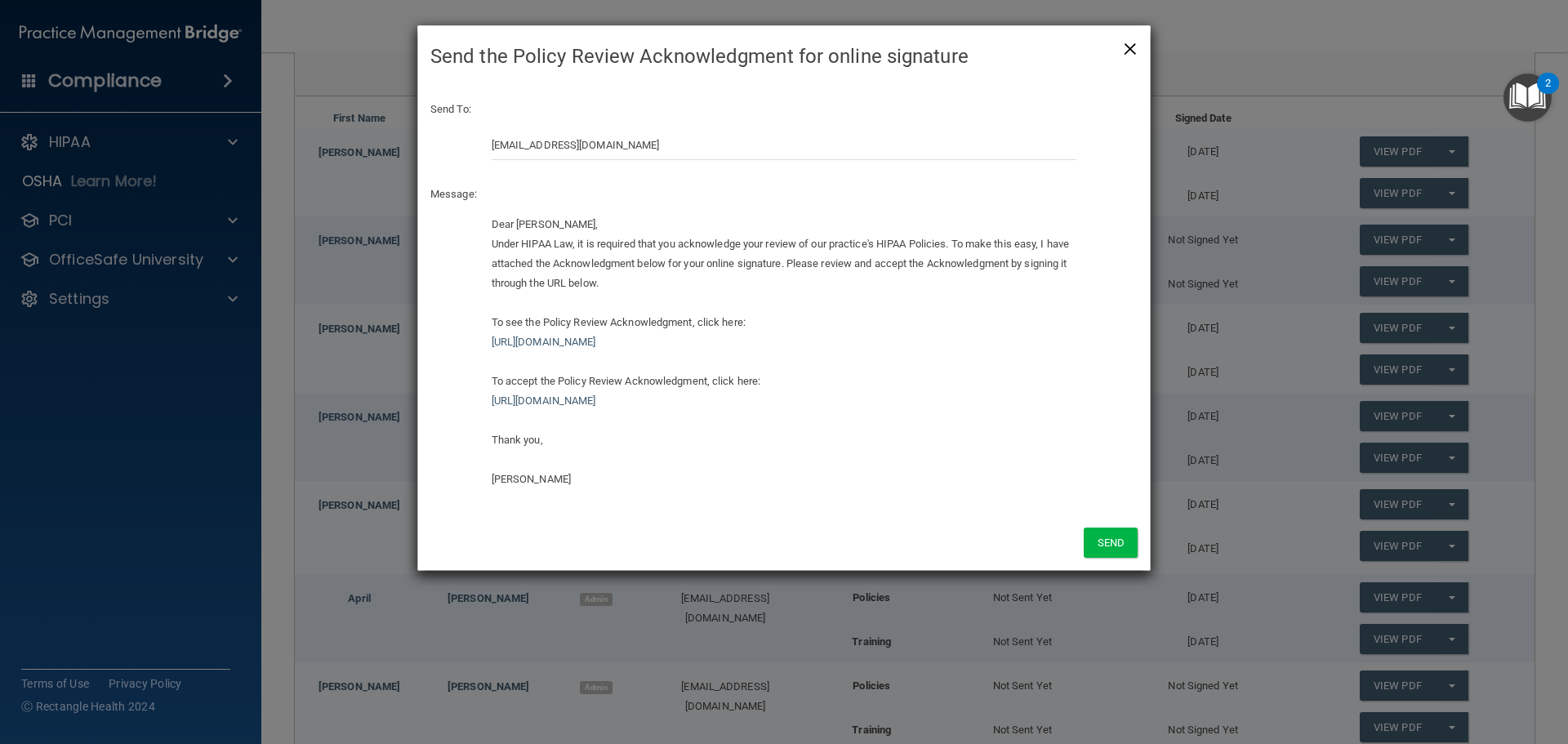
click at [1127, 49] on span "×" at bounding box center [1131, 46] width 15 height 33
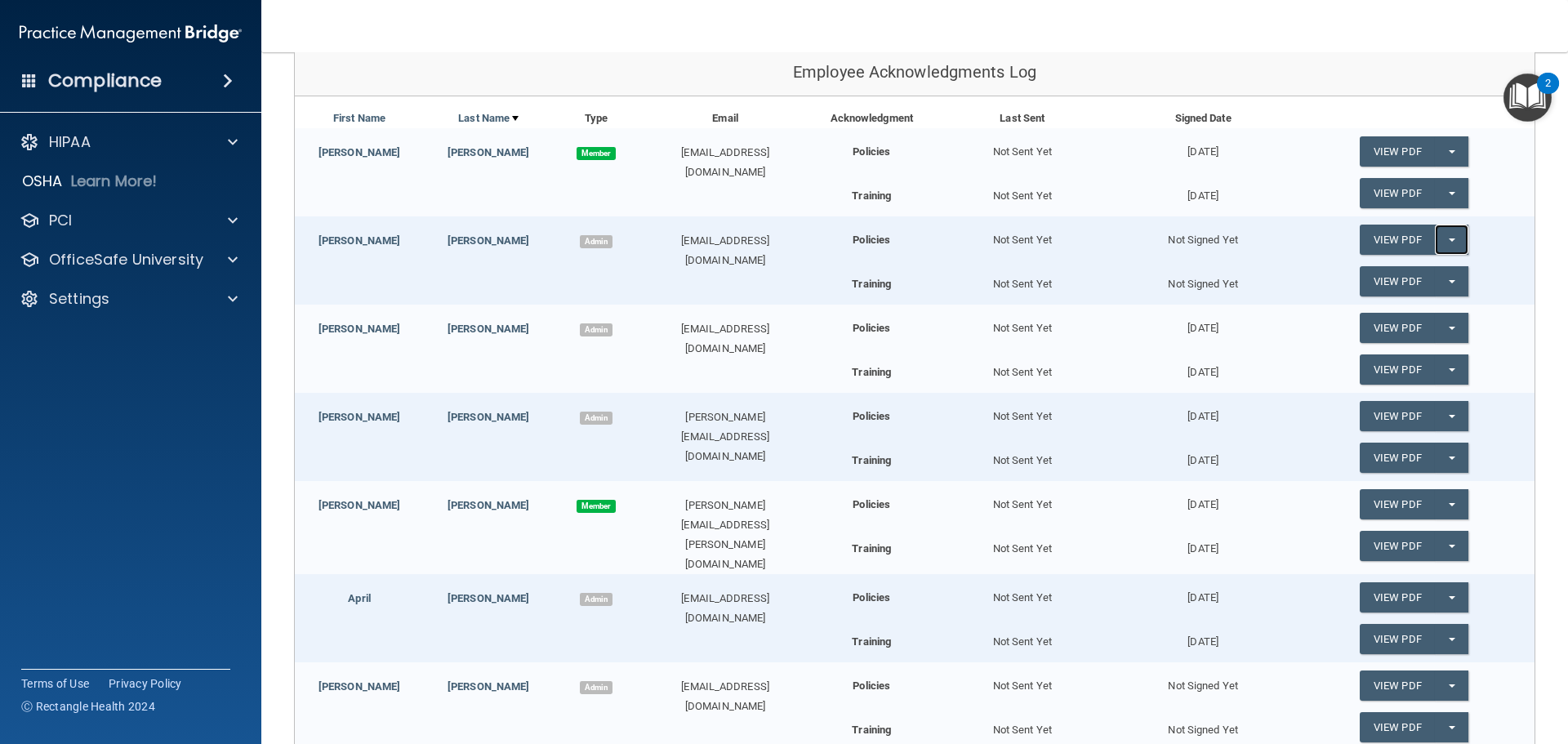
click at [1442, 236] on button "Split button!" at bounding box center [1452, 239] width 33 height 30
click at [1408, 271] on link "Send Acknowledgment" at bounding box center [1431, 273] width 142 height 25
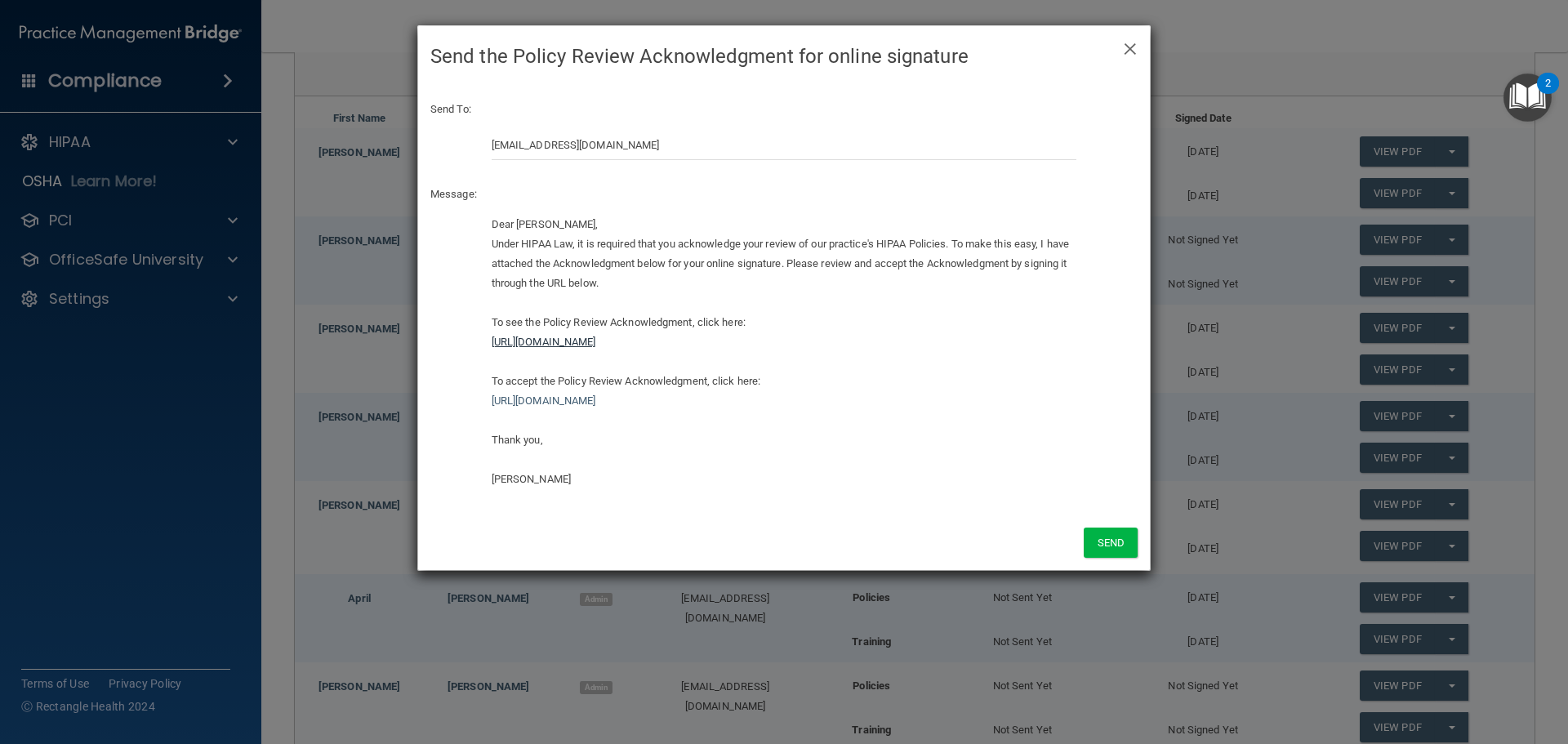
click at [597, 340] on link "https://ra.officesafe.com/api/employee_acknowledgments/pdfs/hipaa_policies/6812…" at bounding box center [544, 342] width 105 height 12
click at [1128, 48] on span "×" at bounding box center [1131, 46] width 15 height 33
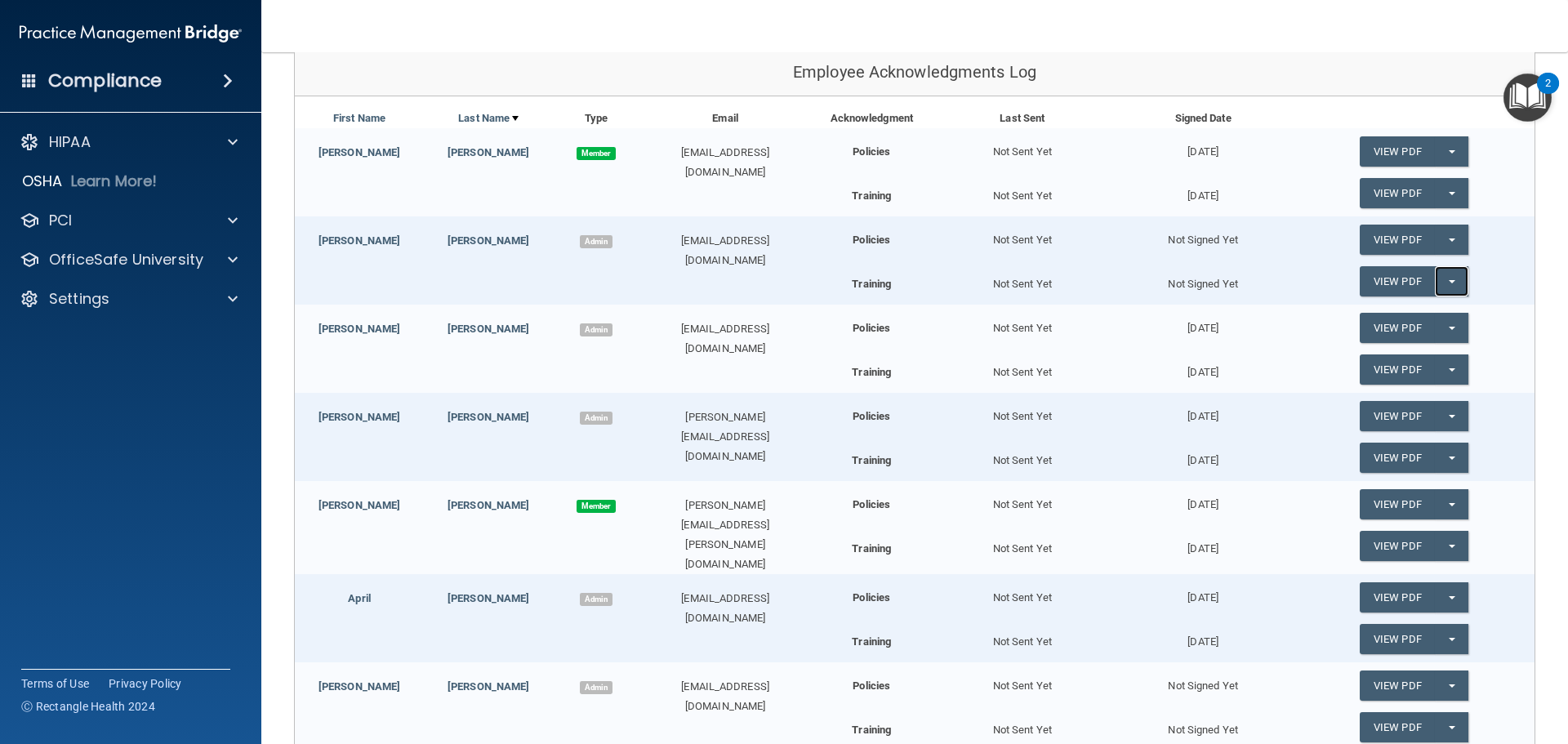
click at [1449, 281] on span "button" at bounding box center [1452, 281] width 6 height 4
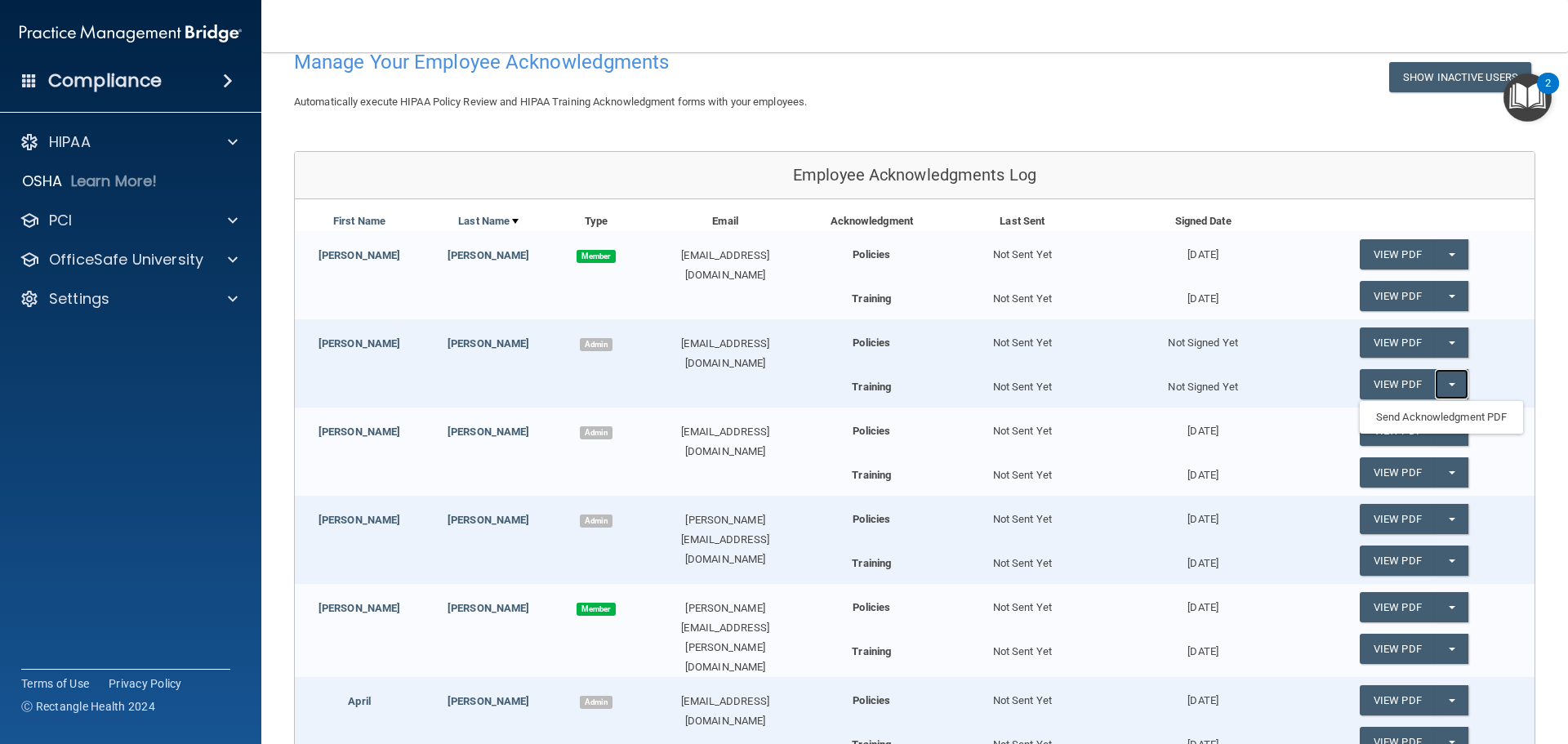
scroll to position [0, 0]
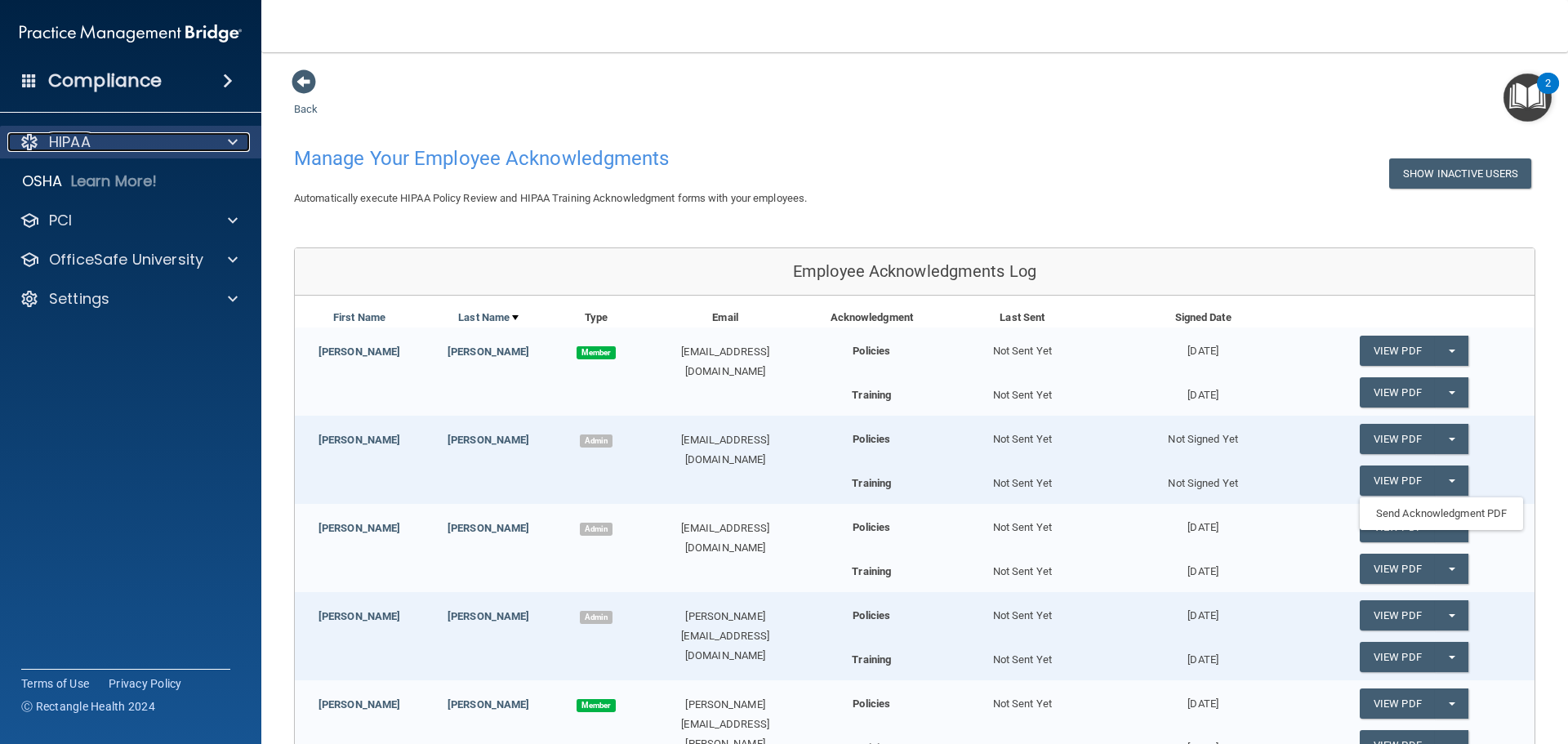
click at [70, 141] on p "HIPAA" at bounding box center [70, 142] width 41 height 19
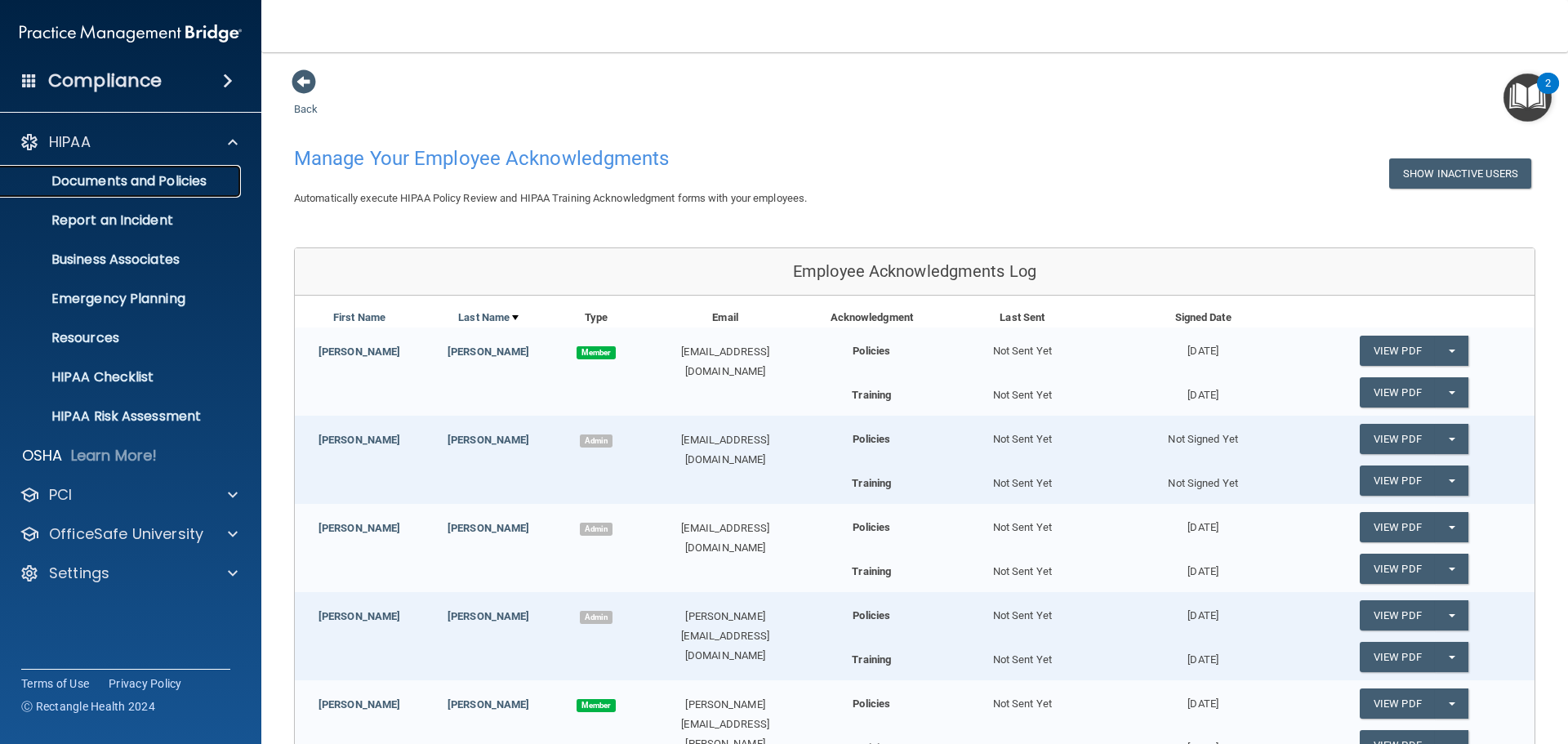
click at [149, 179] on p "Documents and Policies" at bounding box center [121, 181] width 223 height 17
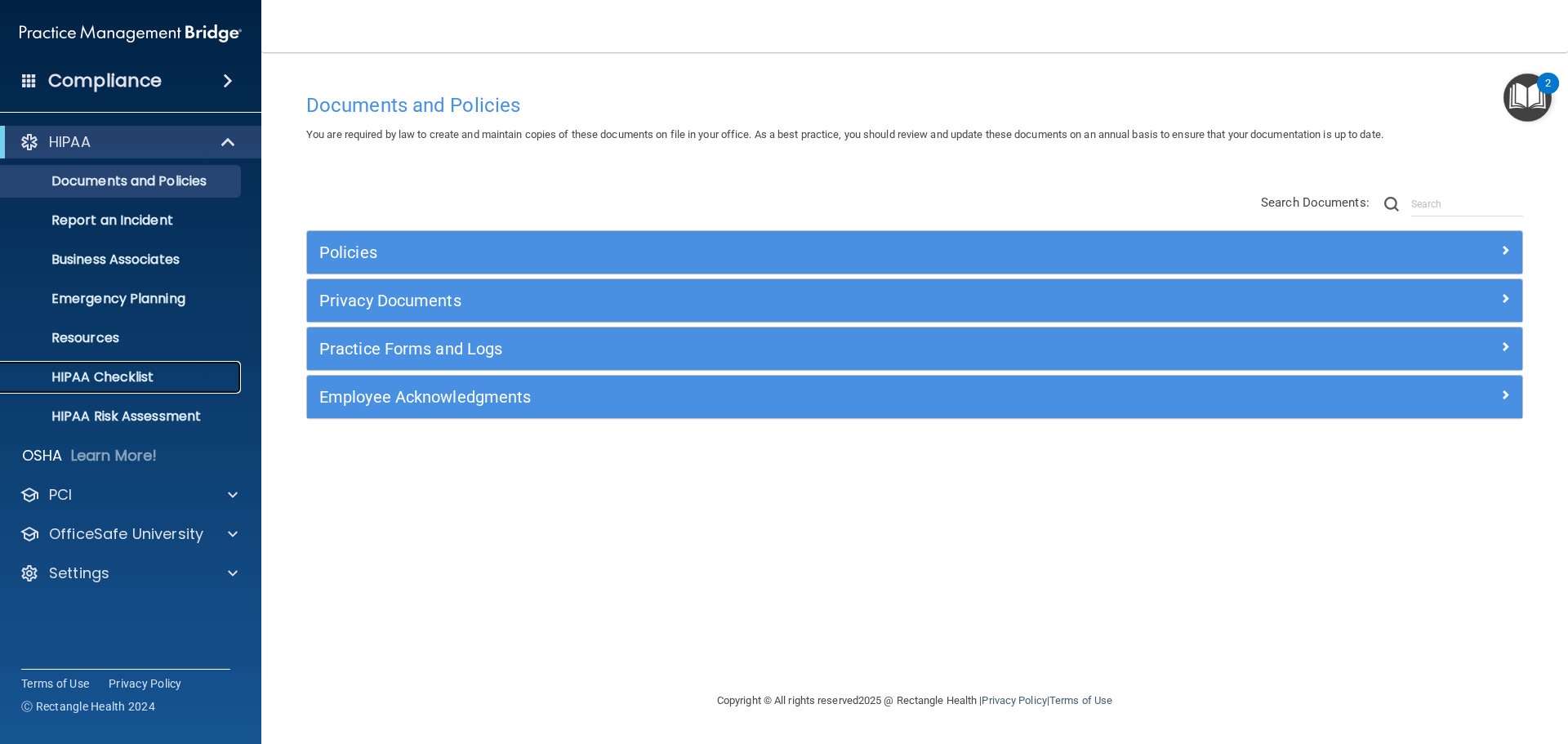
click at [129, 369] on p "HIPAA Checklist" at bounding box center [121, 377] width 223 height 17
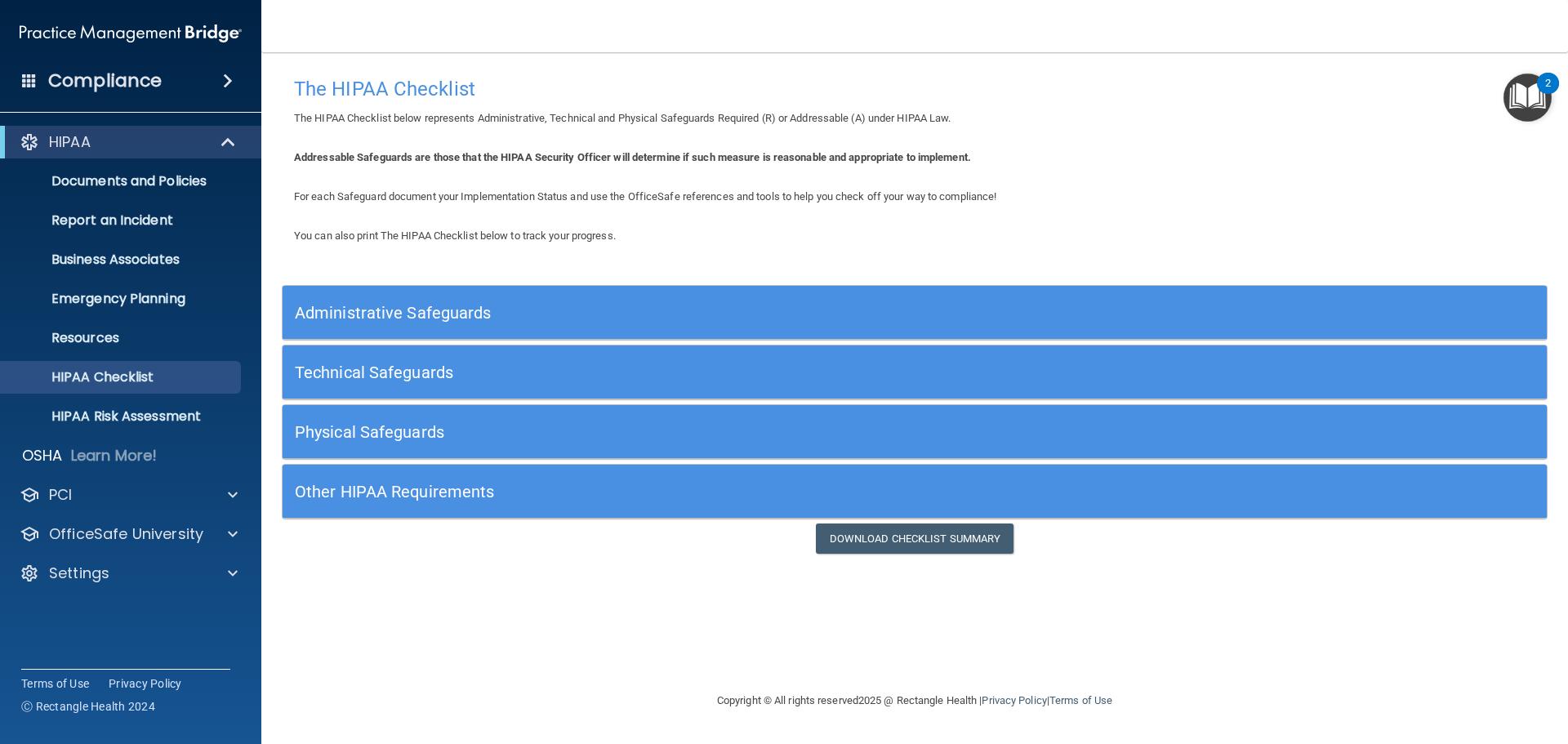
click at [228, 64] on div "Compliance" at bounding box center [130, 80] width 261 height 36
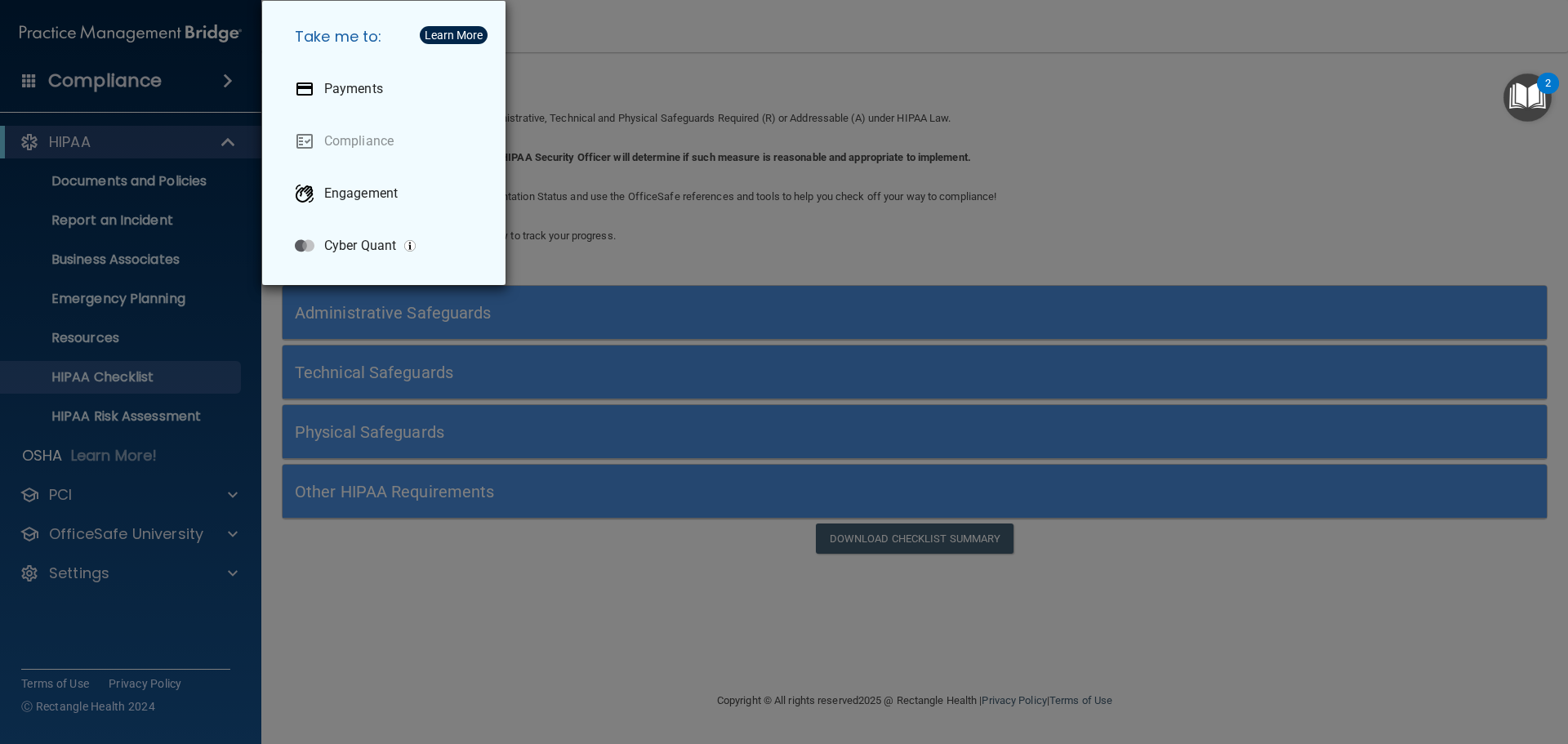
click at [750, 73] on div "Take me to: Payments Compliance Engagement Cyber Quant" at bounding box center [784, 372] width 1568 height 744
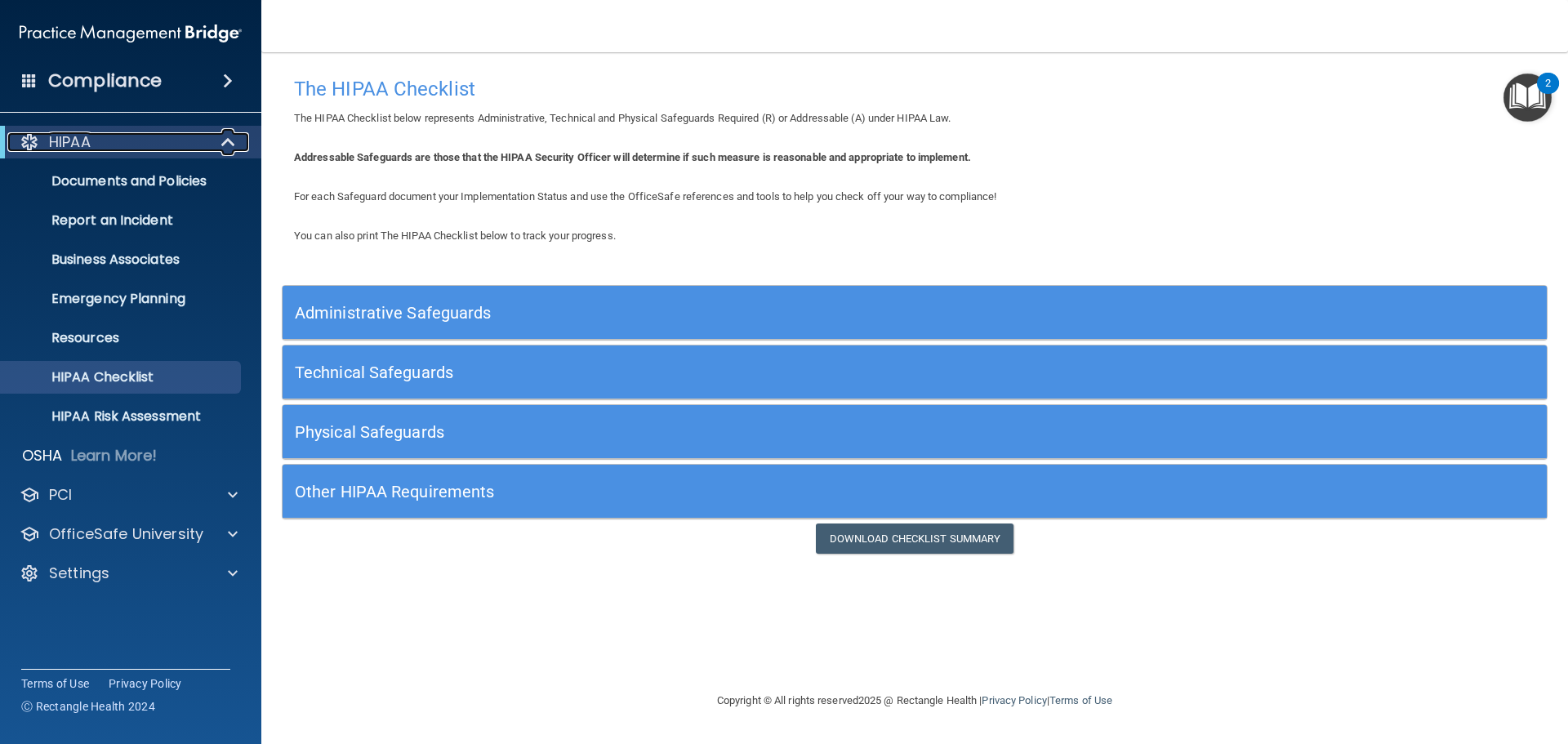
click at [157, 143] on div "HIPAA" at bounding box center [107, 142] width 201 height 19
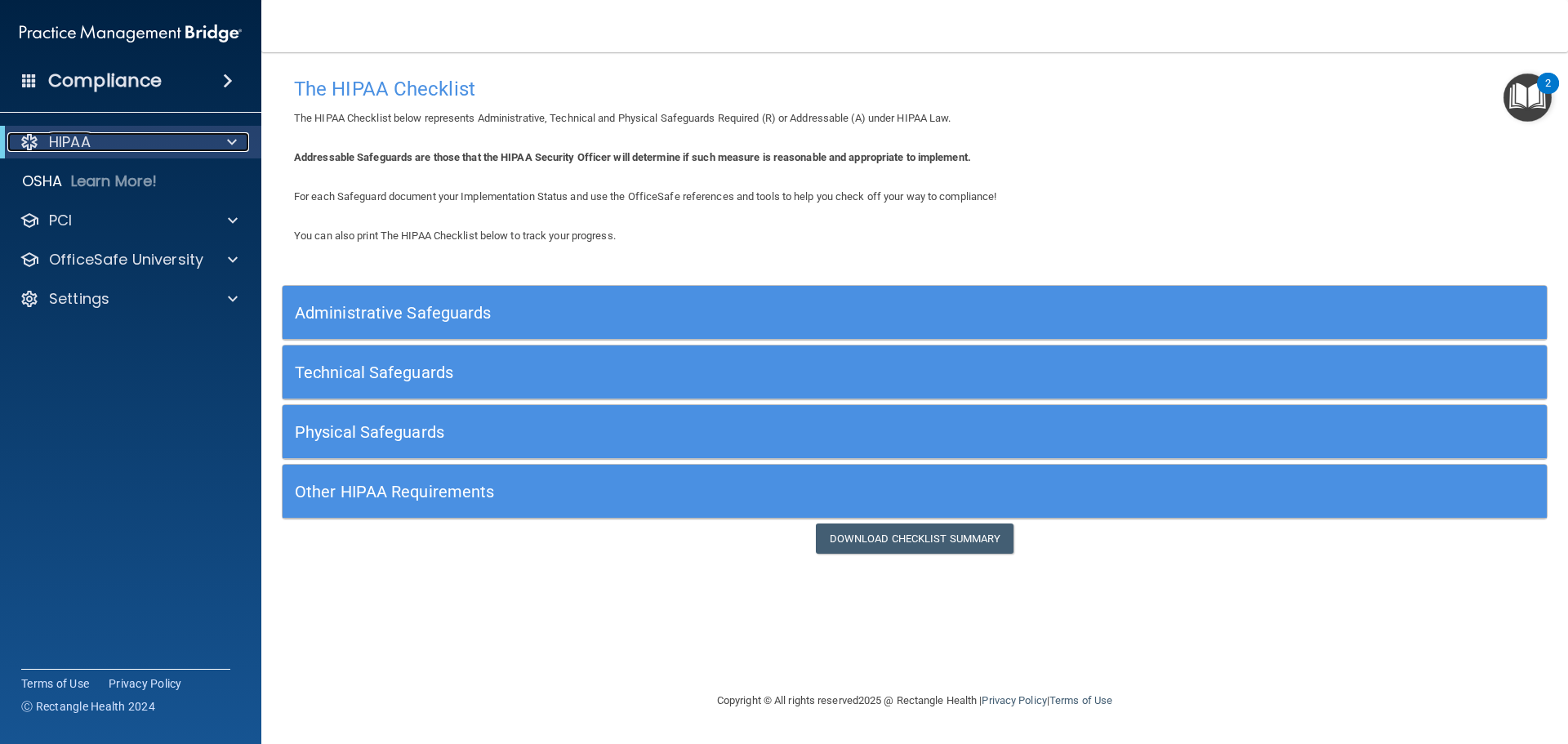
click at [229, 142] on span at bounding box center [231, 142] width 10 height 19
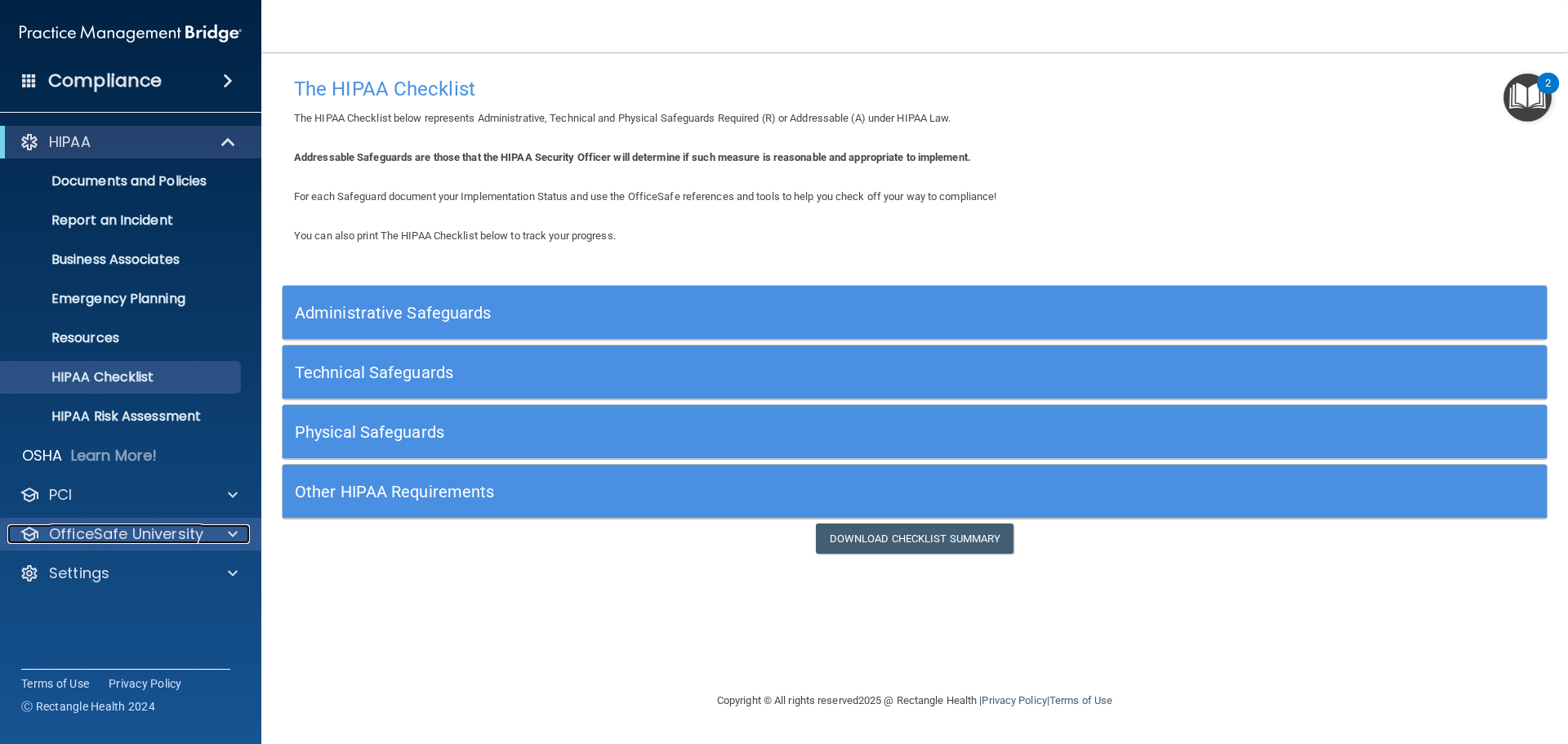
click at [203, 533] on div "OfficeSafe University" at bounding box center [108, 534] width 202 height 19
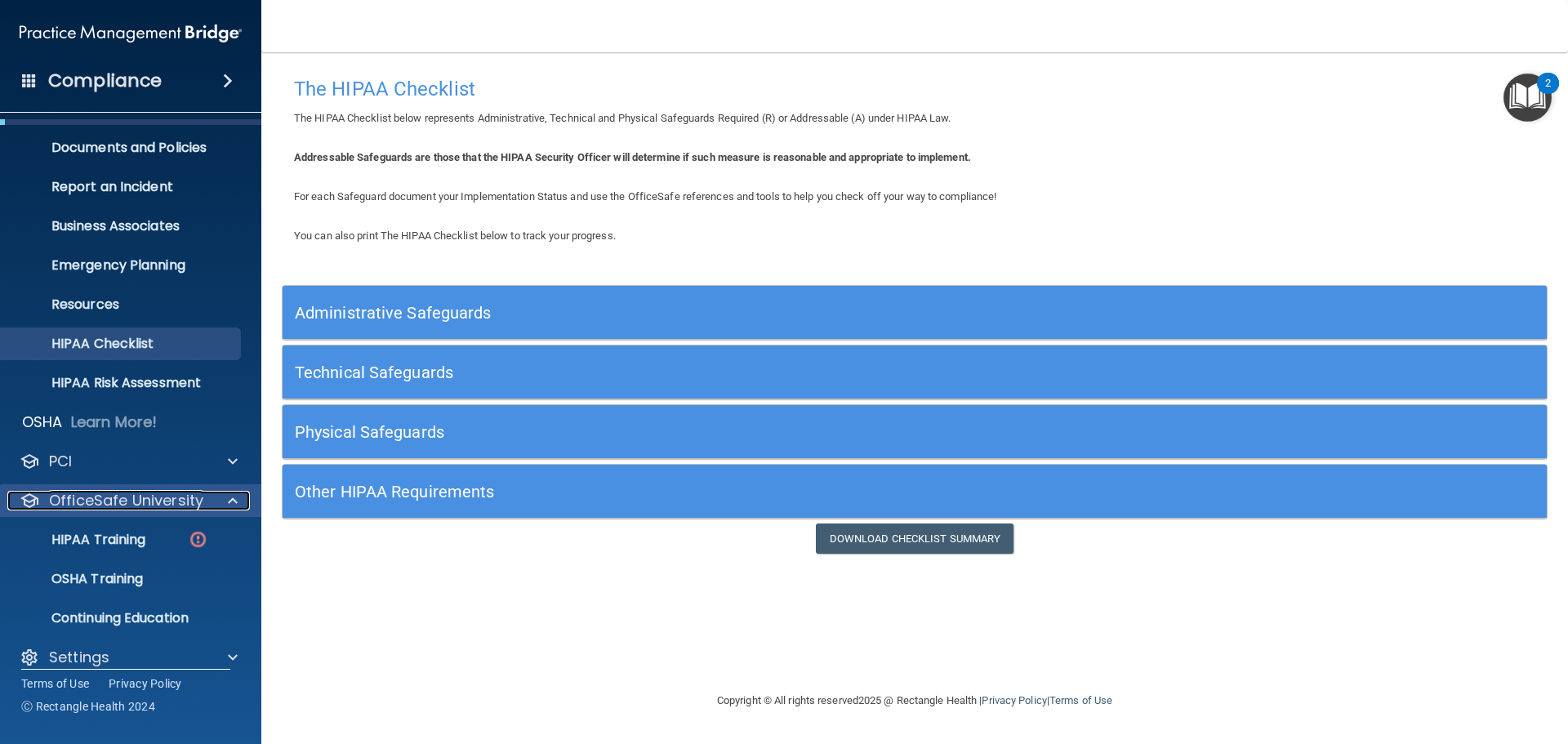
scroll to position [51, 0]
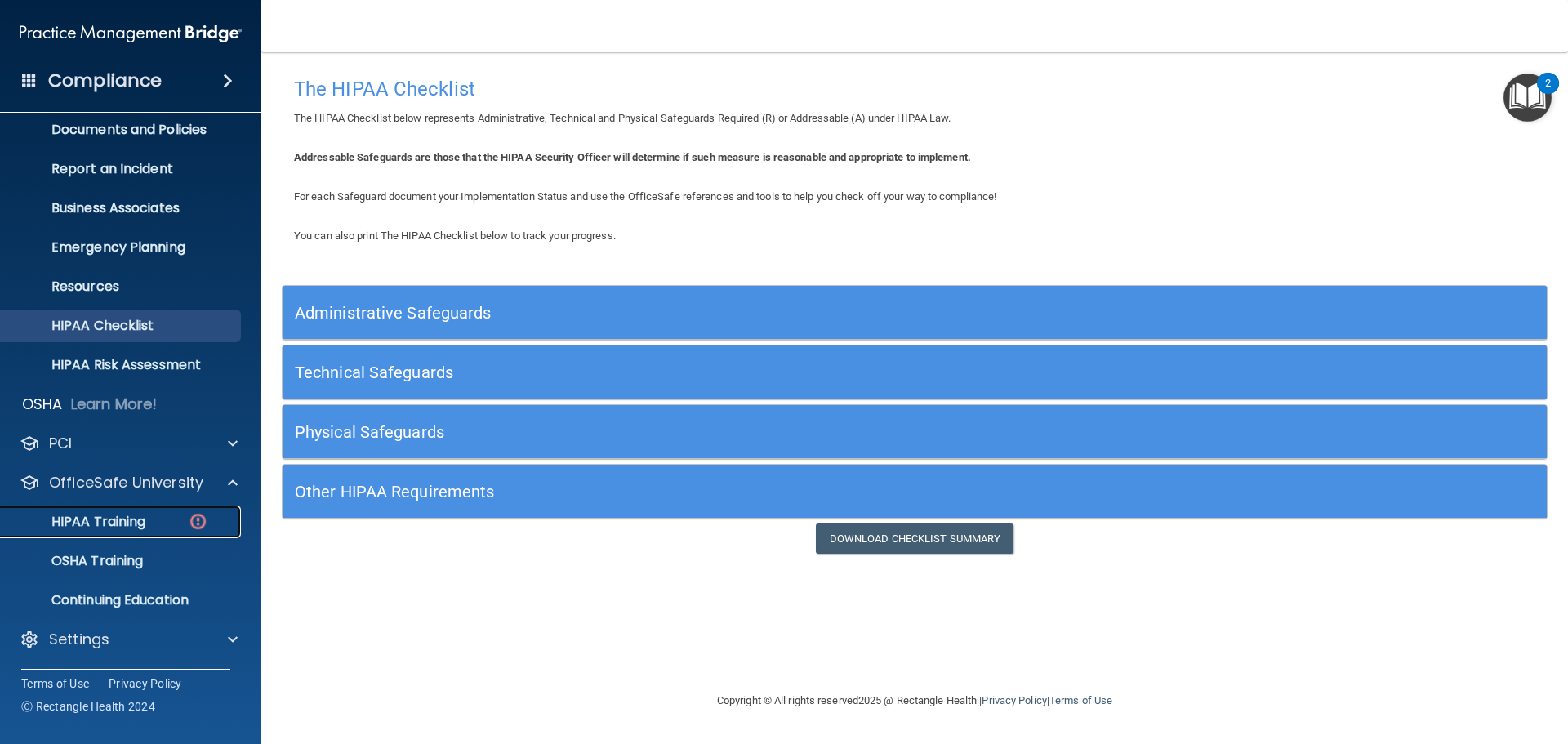
click at [131, 514] on p "HIPAA Training" at bounding box center [77, 522] width 135 height 17
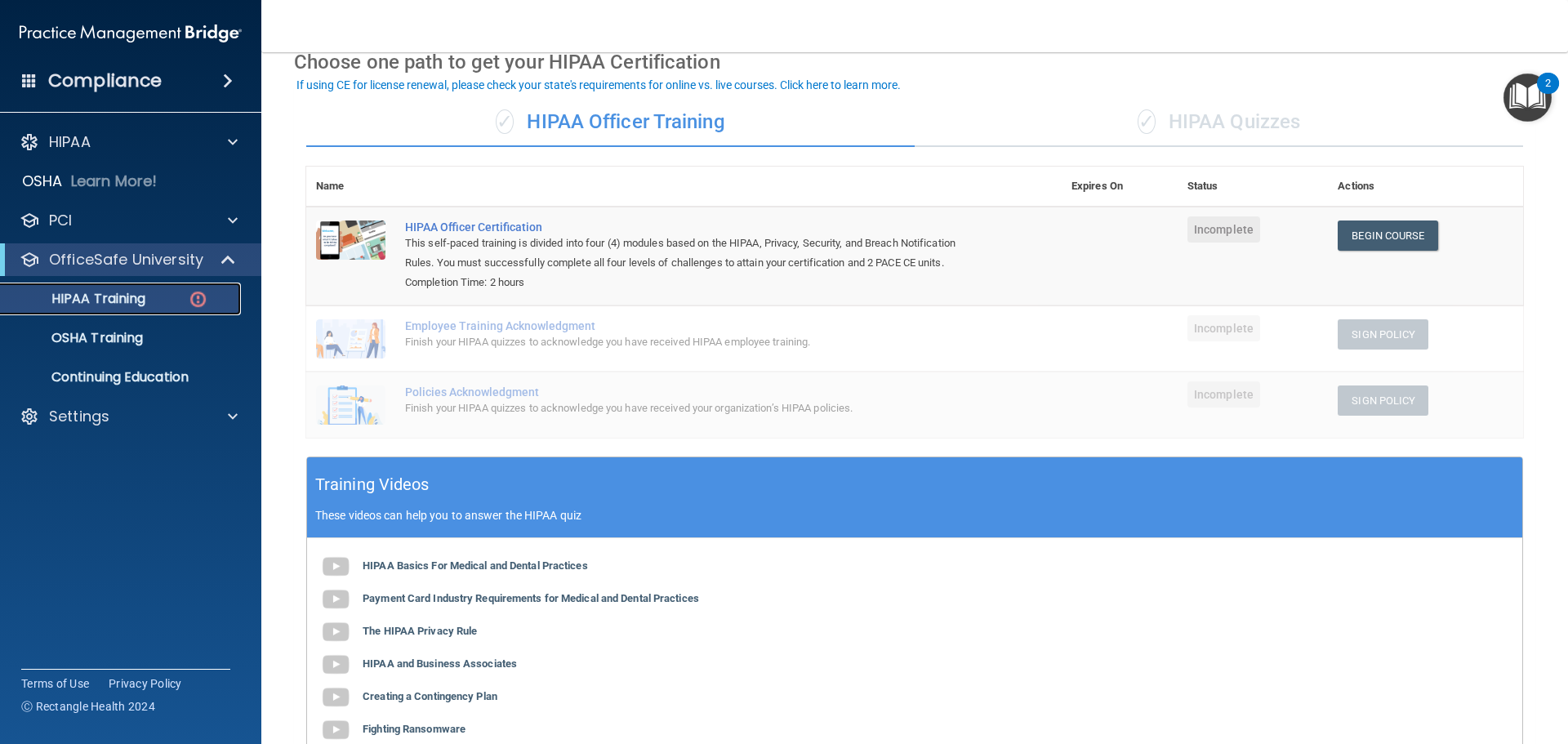
scroll to position [82, 0]
click at [1374, 231] on link "Begin Course" at bounding box center [1388, 235] width 99 height 30
